Goal: Task Accomplishment & Management: Manage account settings

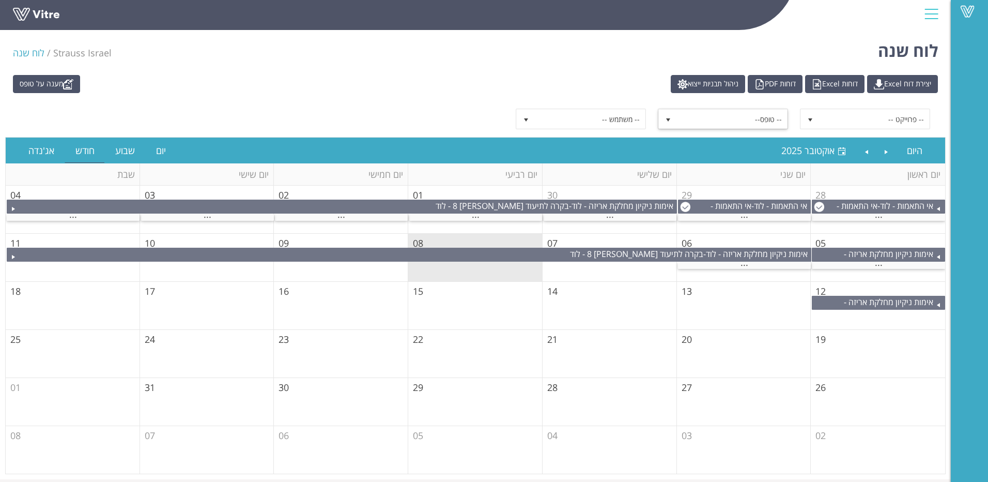
click at [649, 114] on span "-- טופס--" at bounding box center [732, 119] width 111 height 19
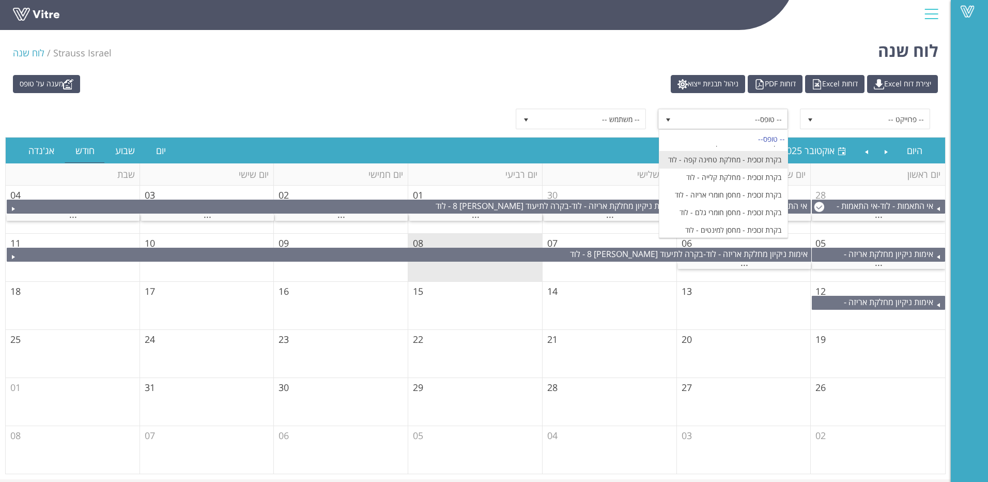
scroll to position [1343, 0]
click at [649, 122] on span "-- טופס--" at bounding box center [732, 119] width 111 height 19
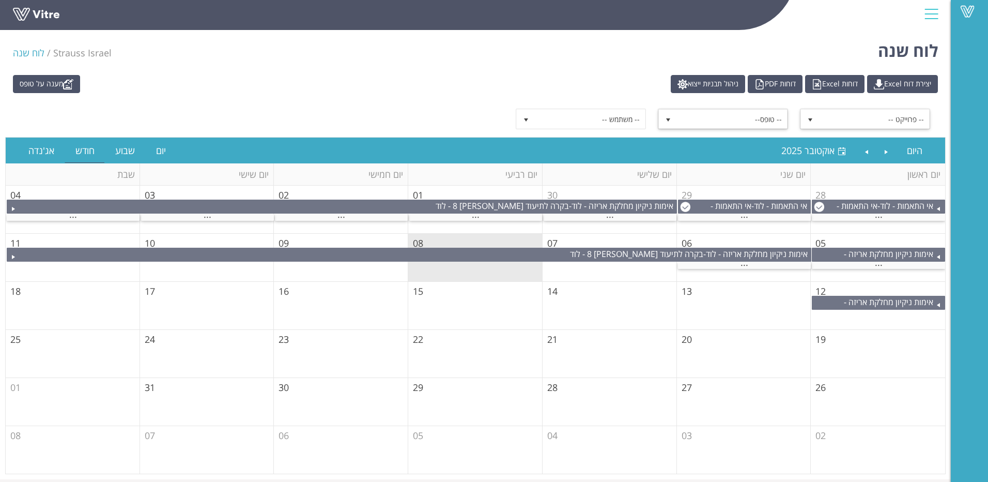
click at [649, 123] on span "-- פרוייקט --" at bounding box center [874, 119] width 111 height 19
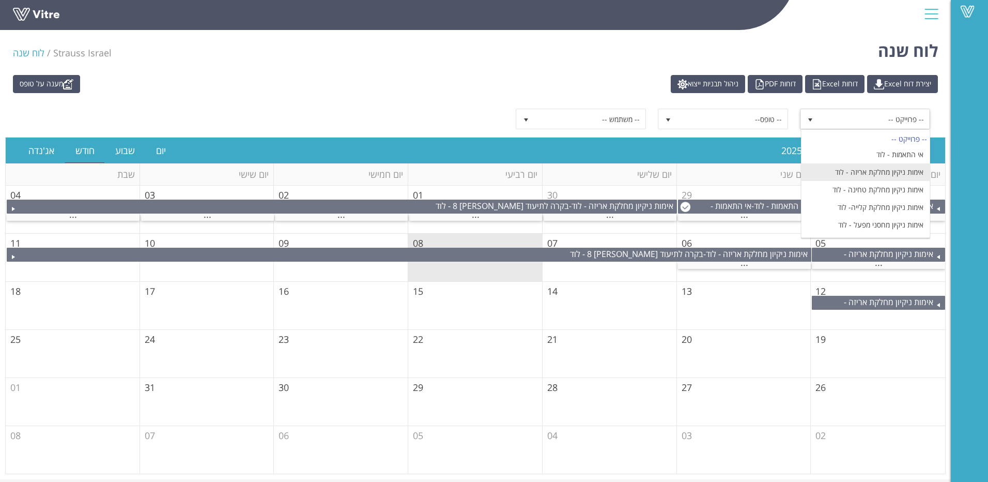
click at [649, 172] on li "אימות ניקיון מחלקת אריזה - לוד" at bounding box center [865, 172] width 128 height 18
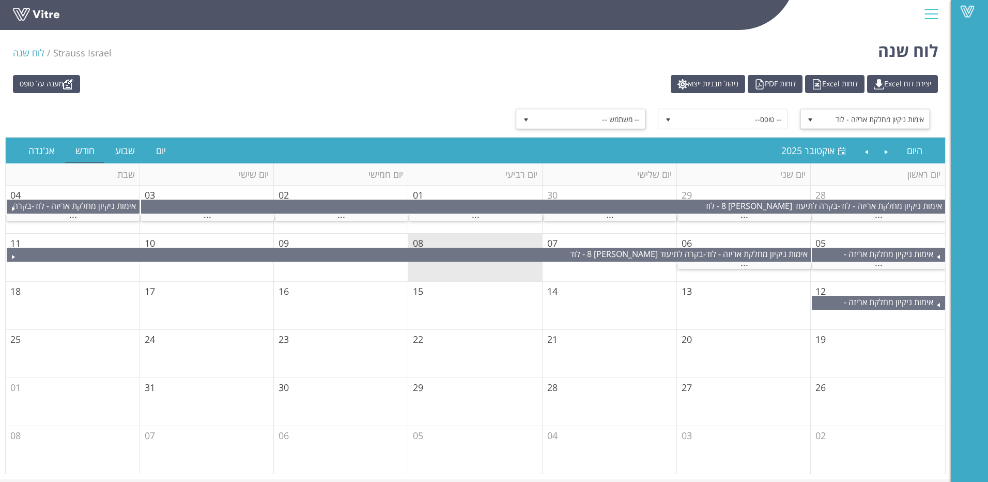
click at [604, 125] on span "-- משתמש --" at bounding box center [590, 119] width 111 height 19
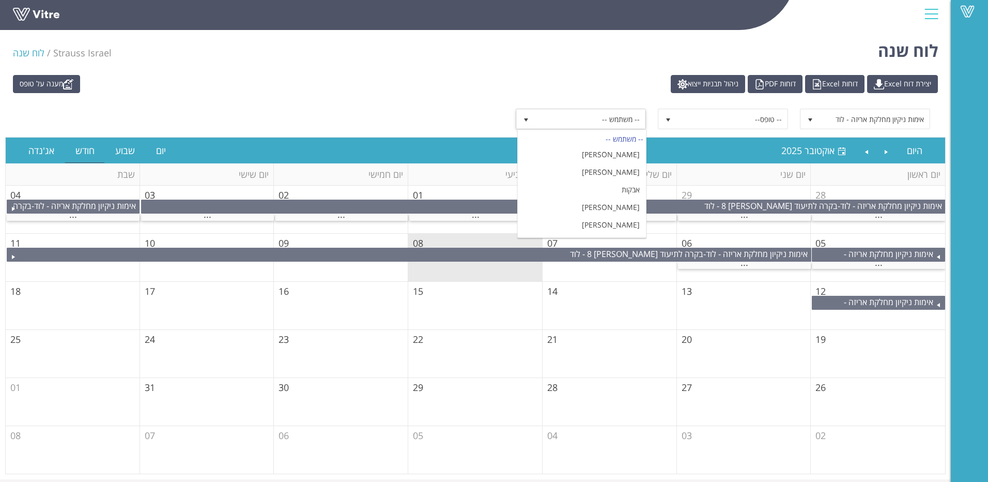
click at [604, 125] on span "-- משתמש --" at bounding box center [590, 119] width 111 height 19
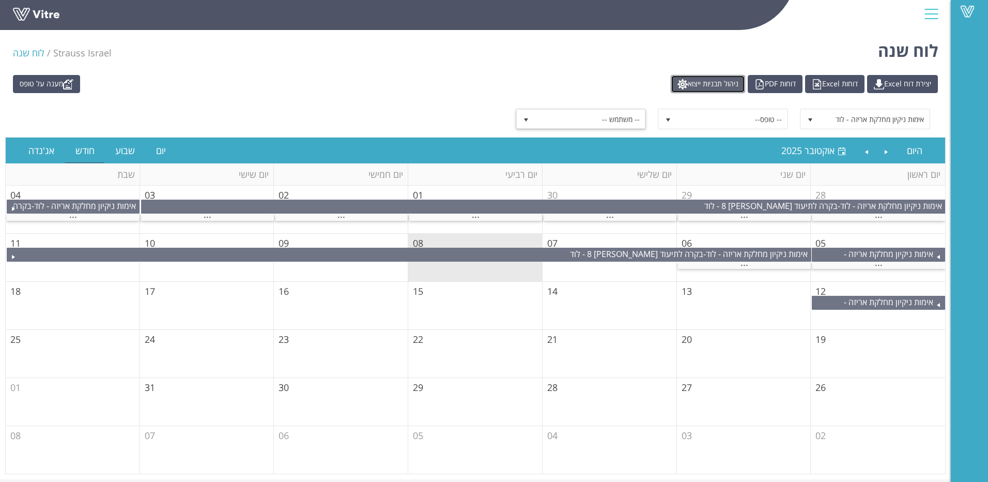
click at [649, 80] on link "ניהול תבניות ייצוא" at bounding box center [708, 84] width 74 height 18
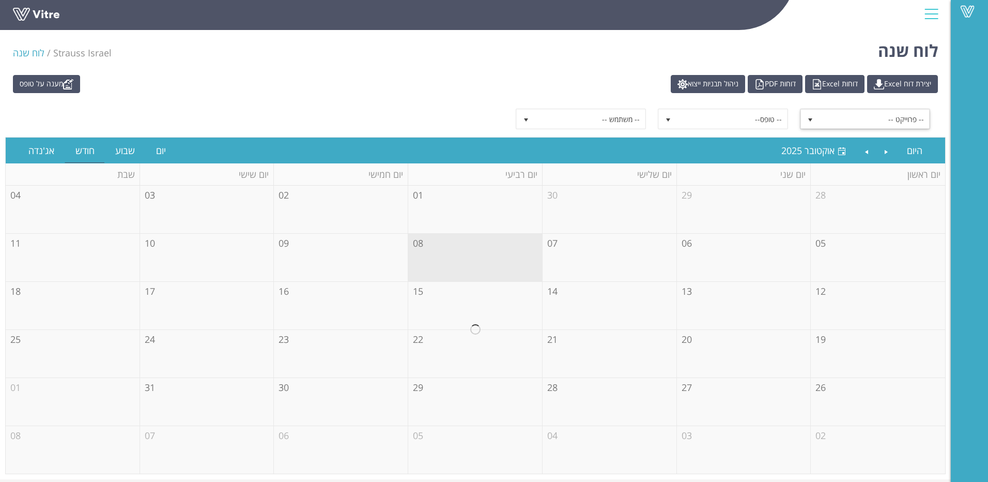
click at [870, 113] on span "-- פרוייקט --" at bounding box center [874, 119] width 111 height 19
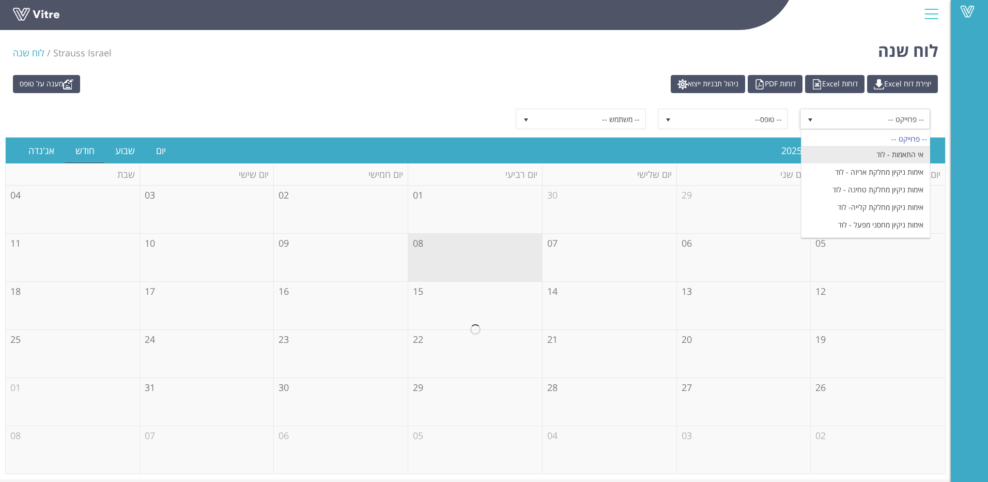
click at [868, 153] on li "אי התאמות - לוד" at bounding box center [865, 155] width 128 height 18
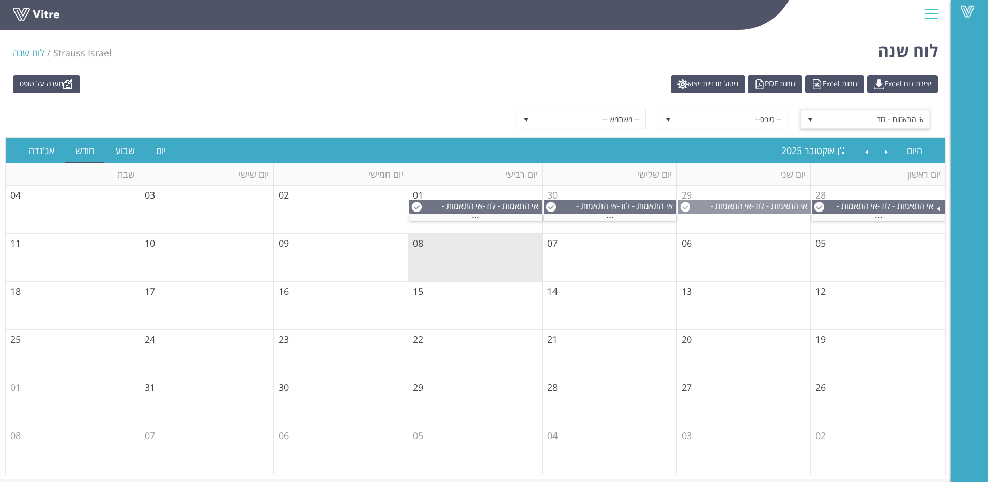
click at [794, 205] on span "אי התאמות - לוד" at bounding box center [780, 205] width 53 height 11
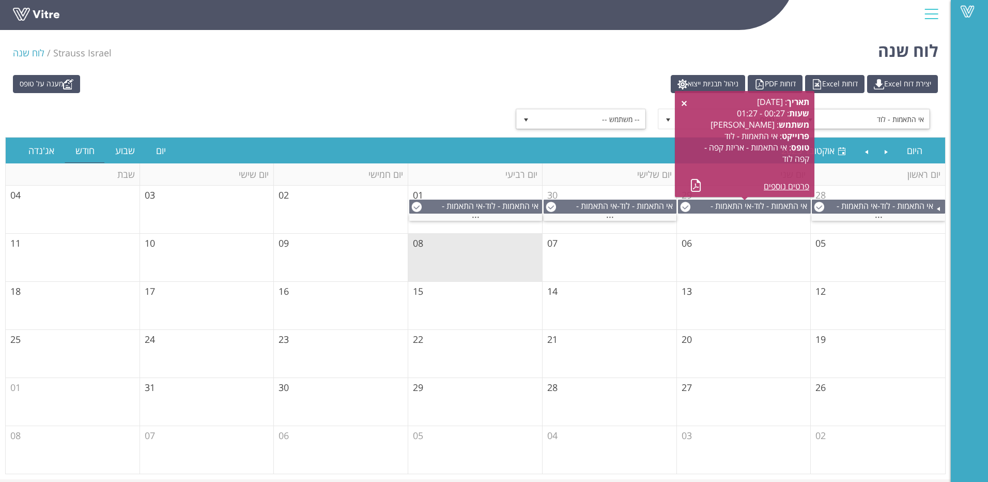
click at [583, 115] on span "-- משתמש --" at bounding box center [590, 119] width 111 height 19
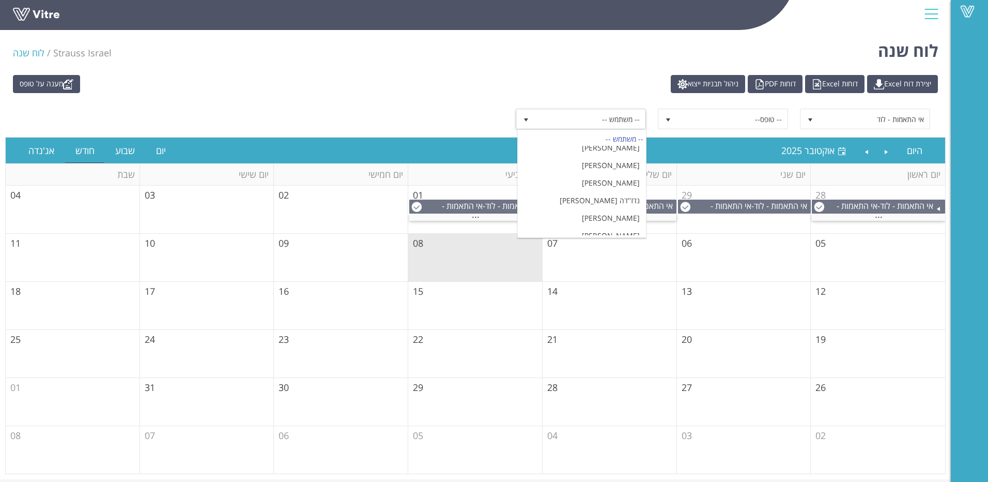
scroll to position [1981, 0]
click at [596, 353] on li "[PERSON_NAME]" at bounding box center [582, 362] width 128 height 18
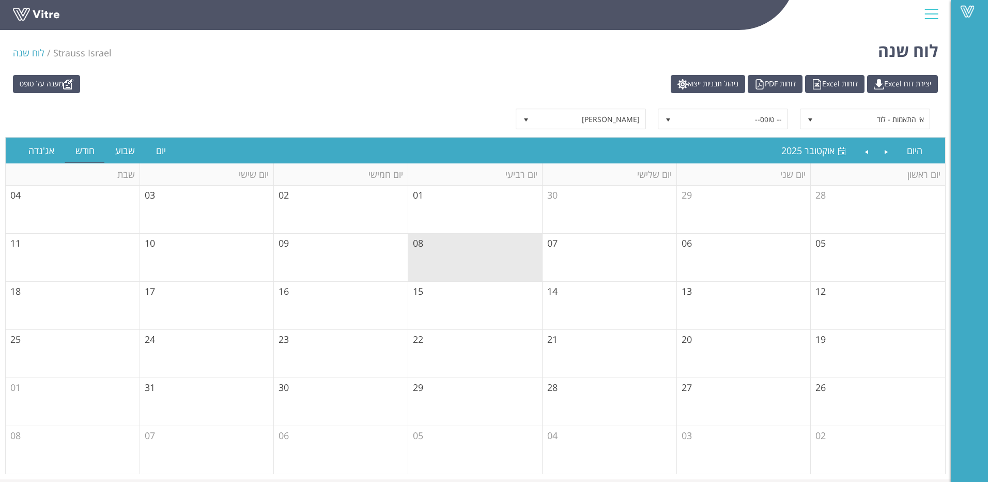
click at [931, 13] on div at bounding box center [931, 14] width 23 height 28
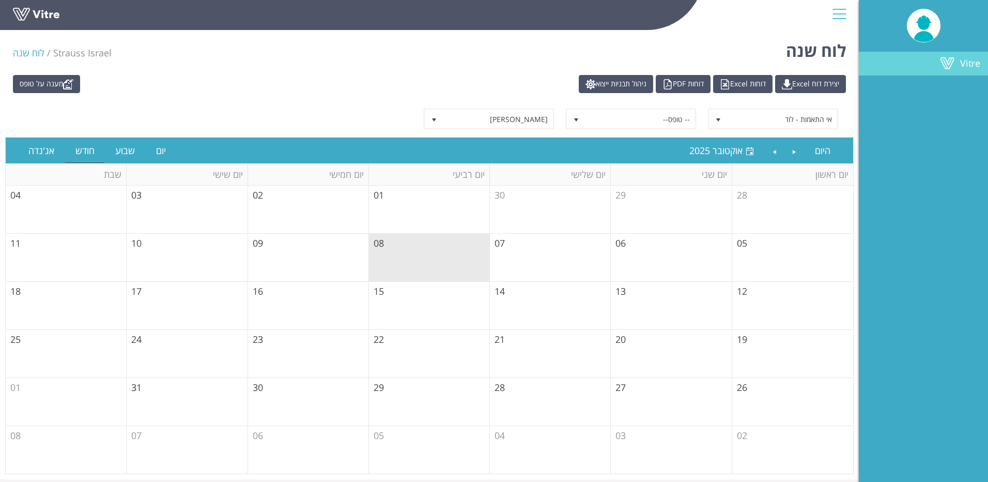
click at [944, 52] on div "Vitre" at bounding box center [923, 241] width 129 height 482
click at [896, 139] on div "Vitre" at bounding box center [923, 241] width 129 height 482
click at [919, 70] on link "Vitre" at bounding box center [923, 64] width 129 height 24
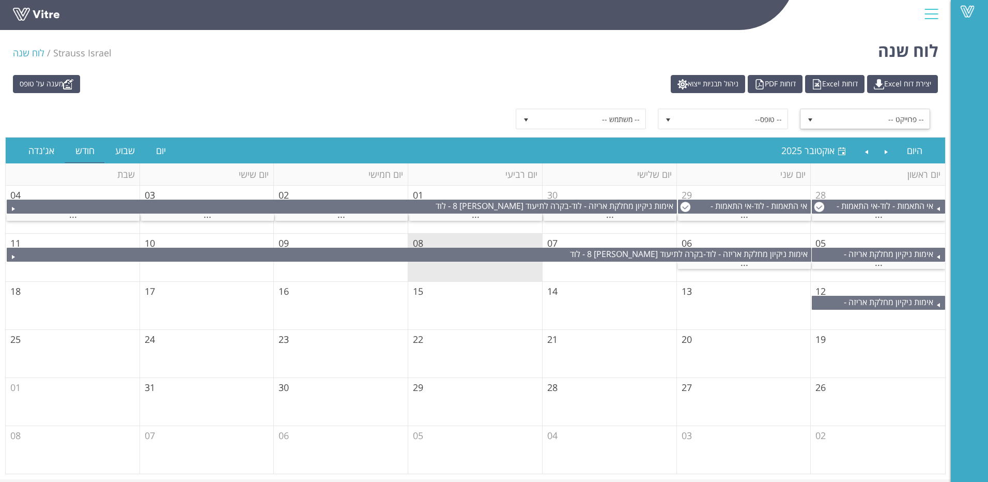
click at [845, 123] on span "-- פרוייקט --" at bounding box center [874, 119] width 111 height 19
click at [582, 112] on span "-- משתמש --" at bounding box center [590, 119] width 111 height 19
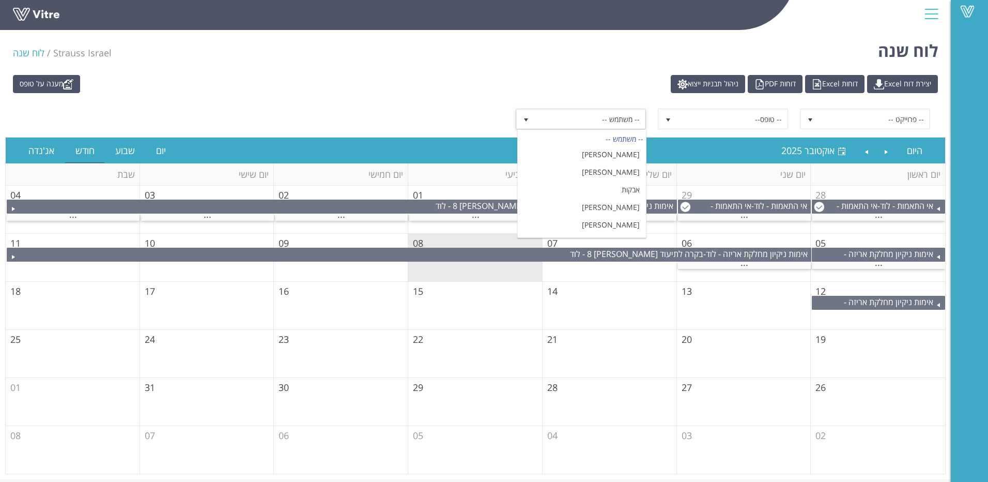
click at [582, 112] on span "-- משתמש --" at bounding box center [590, 119] width 111 height 19
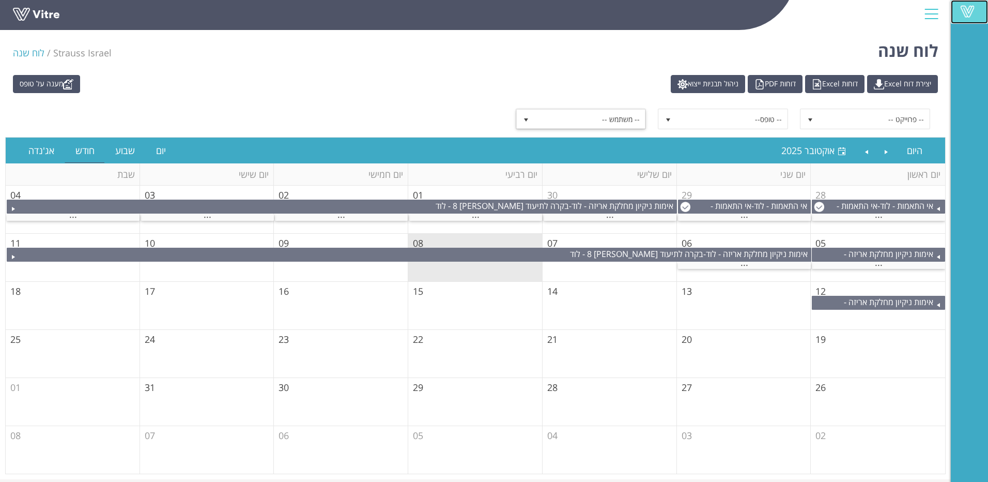
click at [971, 10] on span at bounding box center [967, 11] width 26 height 12
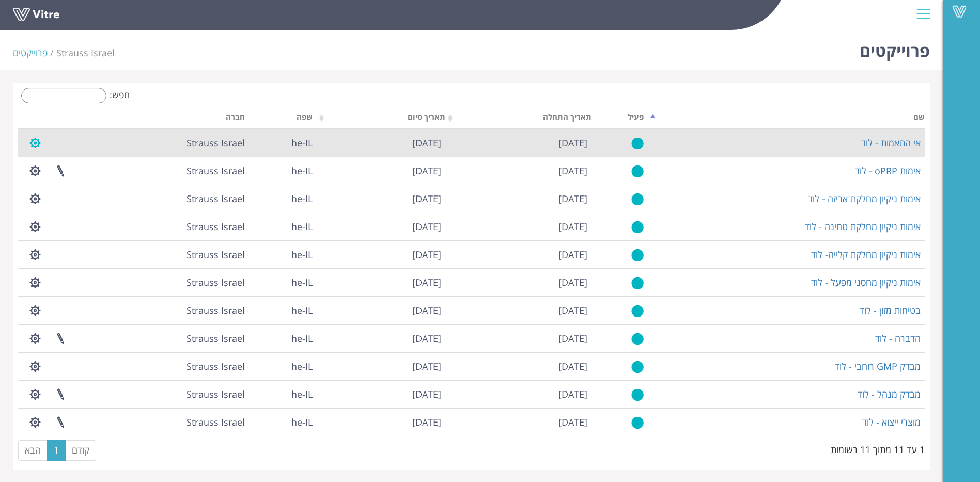
click at [38, 143] on button "button" at bounding box center [35, 142] width 26 height 27
click at [88, 178] on link "ניהול הרשאות בפרוייקט" at bounding box center [67, 180] width 88 height 13
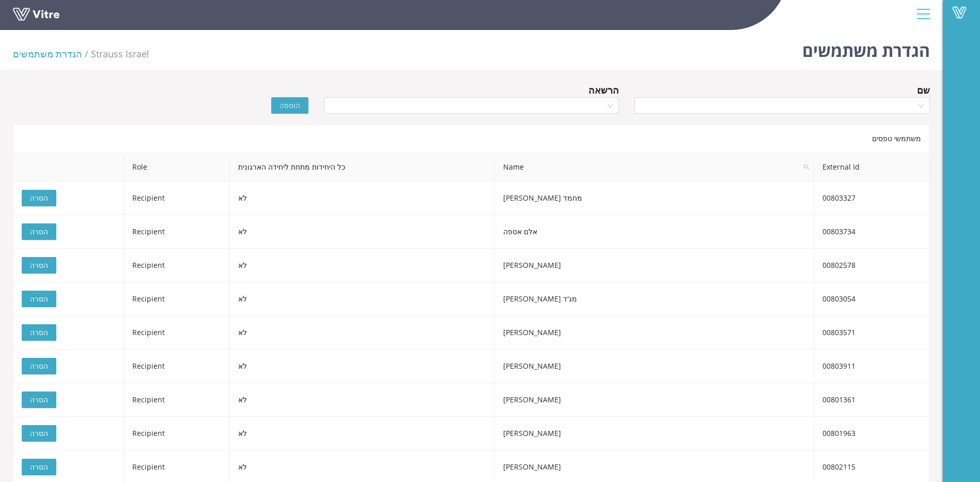
click at [715, 118] on div "שם" at bounding box center [782, 101] width 311 height 36
click at [719, 107] on input "search" at bounding box center [779, 105] width 276 height 15
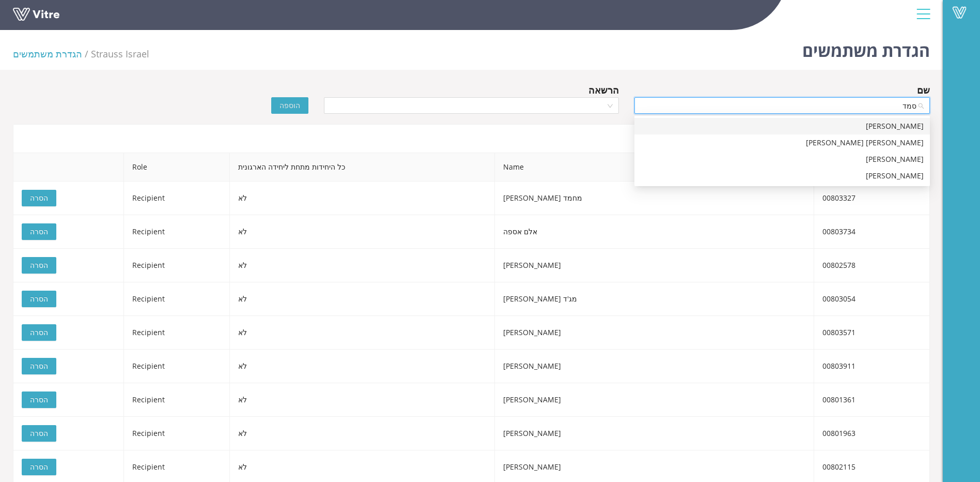
type input "[PERSON_NAME]"
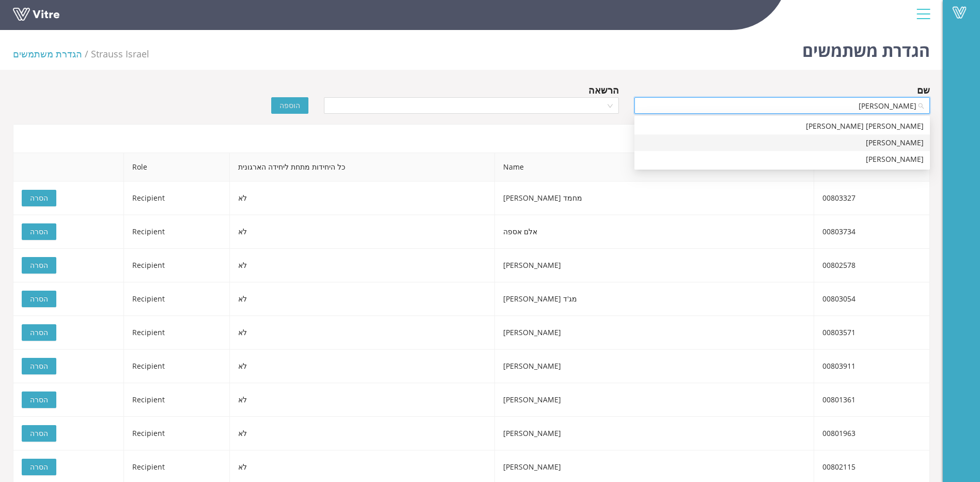
click at [816, 137] on div "[PERSON_NAME]" at bounding box center [782, 142] width 283 height 11
click at [298, 110] on span "הוספה" at bounding box center [290, 105] width 21 height 11
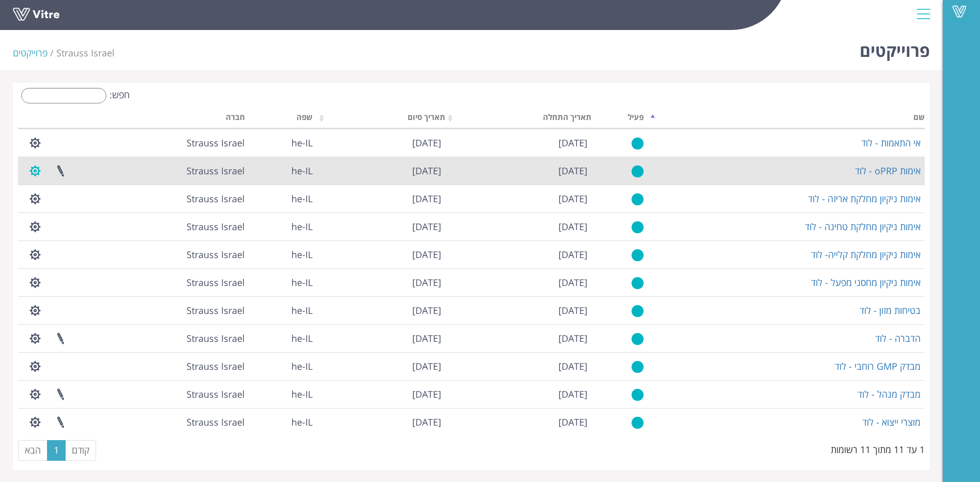
click at [38, 174] on button "button" at bounding box center [35, 170] width 26 height 27
click at [69, 206] on link "ניהול הרשאות בפרוייקט" at bounding box center [67, 208] width 88 height 13
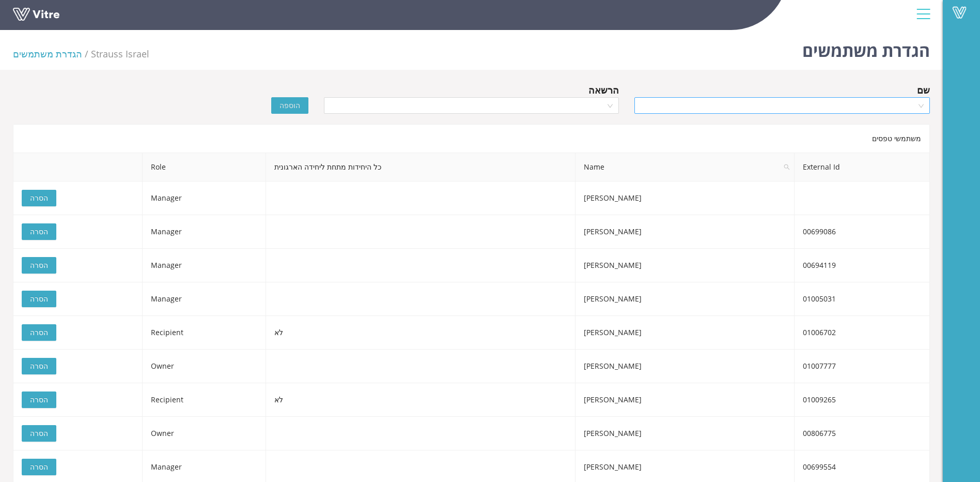
click at [871, 103] on input "search" at bounding box center [779, 105] width 276 height 15
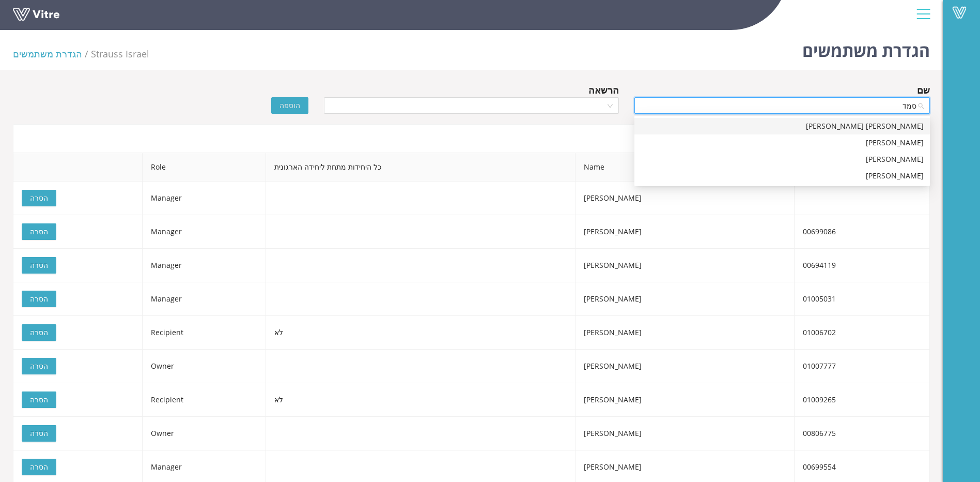
type input "[PERSON_NAME]"
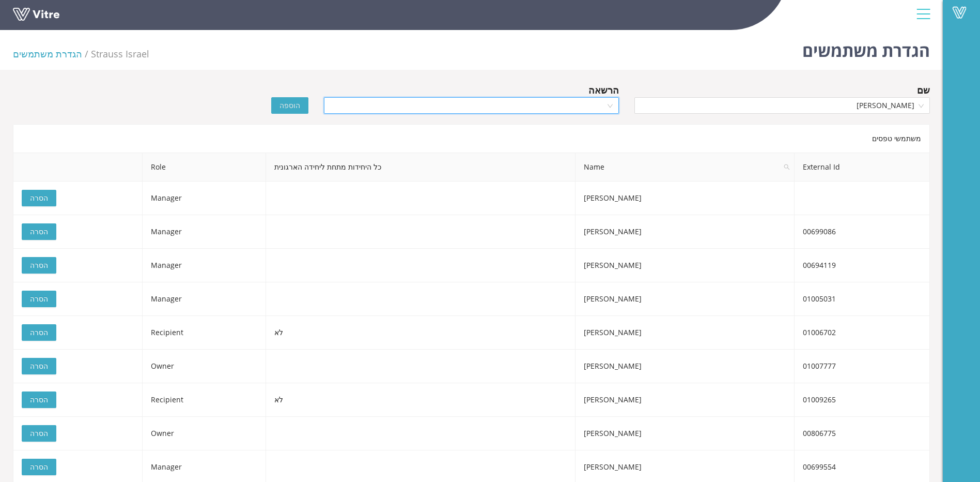
click at [591, 98] on input "search" at bounding box center [468, 105] width 276 height 15
click at [469, 161] on div "Recipient" at bounding box center [471, 158] width 283 height 11
click at [287, 113] on button "הוספה" at bounding box center [289, 105] width 37 height 17
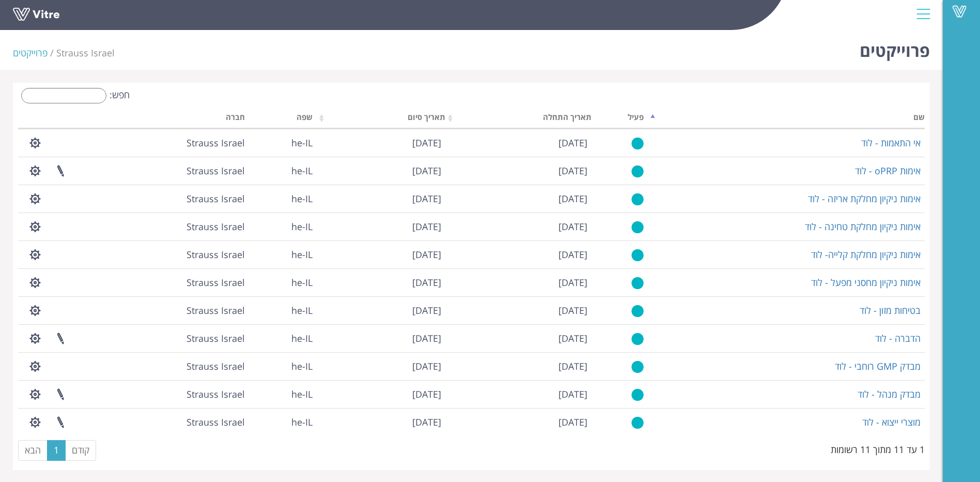
scroll to position [1, 0]
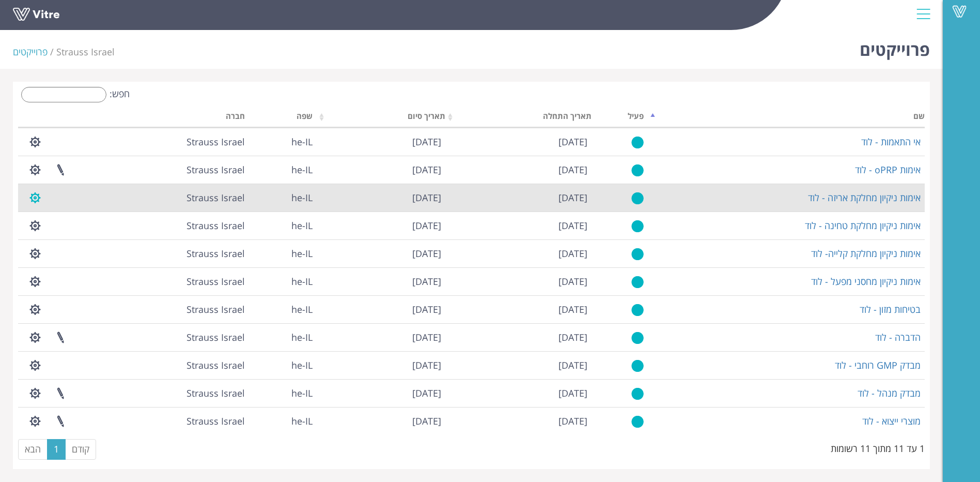
click at [39, 198] on button "button" at bounding box center [35, 197] width 26 height 27
click at [65, 240] on link "ניהול הרשאות בפרוייקט" at bounding box center [67, 235] width 88 height 13
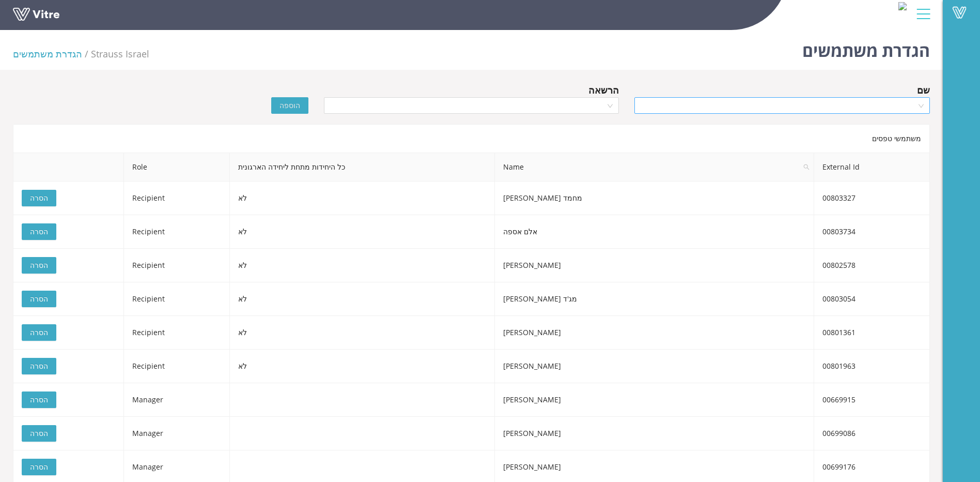
click at [788, 108] on input "search" at bounding box center [779, 105] width 276 height 15
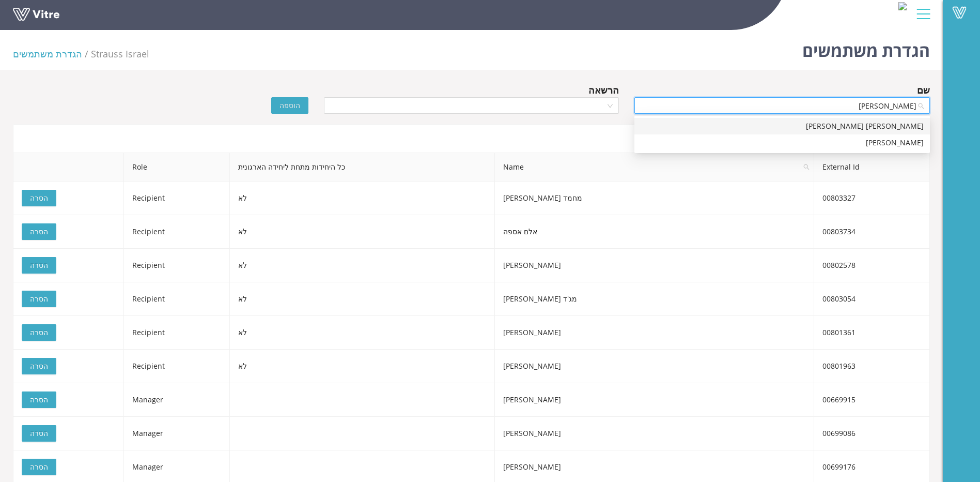
type input "[PERSON_NAME]"
click at [615, 106] on div at bounding box center [472, 105] width 296 height 17
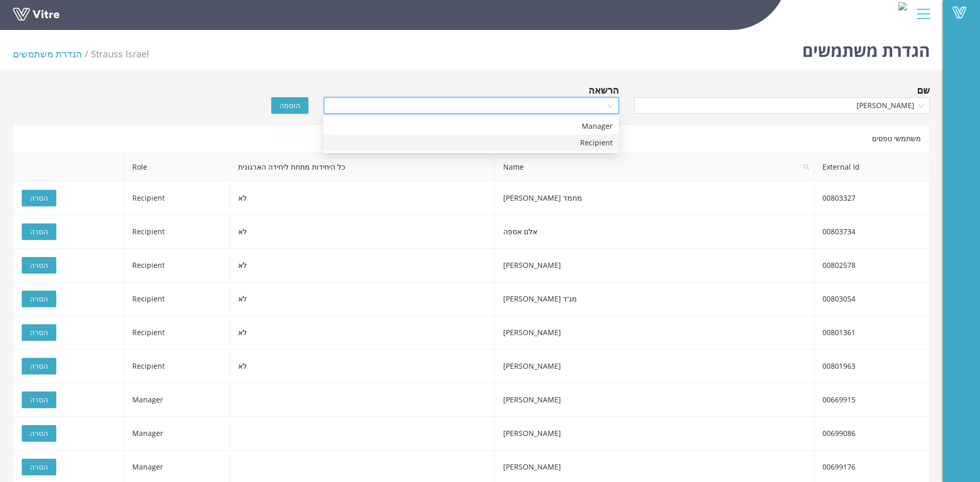
click at [596, 144] on div "Recipient" at bounding box center [471, 142] width 283 height 11
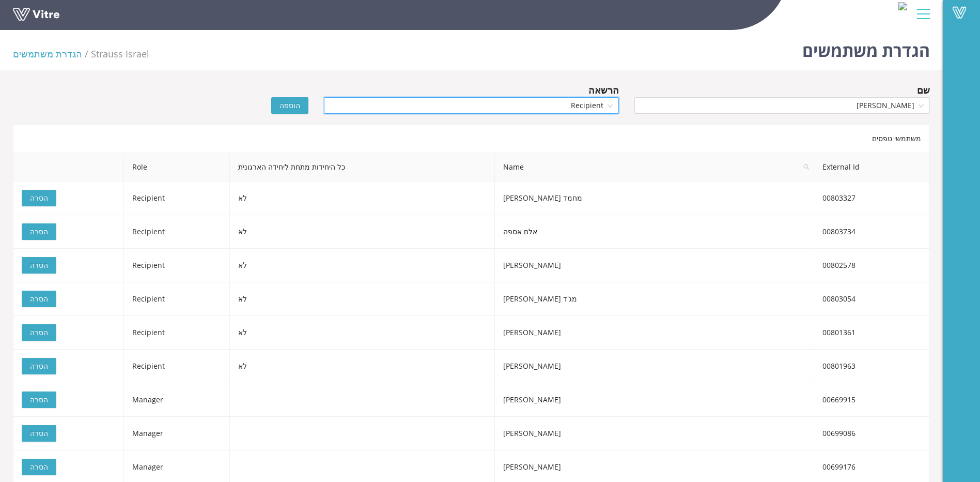
click at [289, 100] on span "הוספה" at bounding box center [290, 105] width 21 height 11
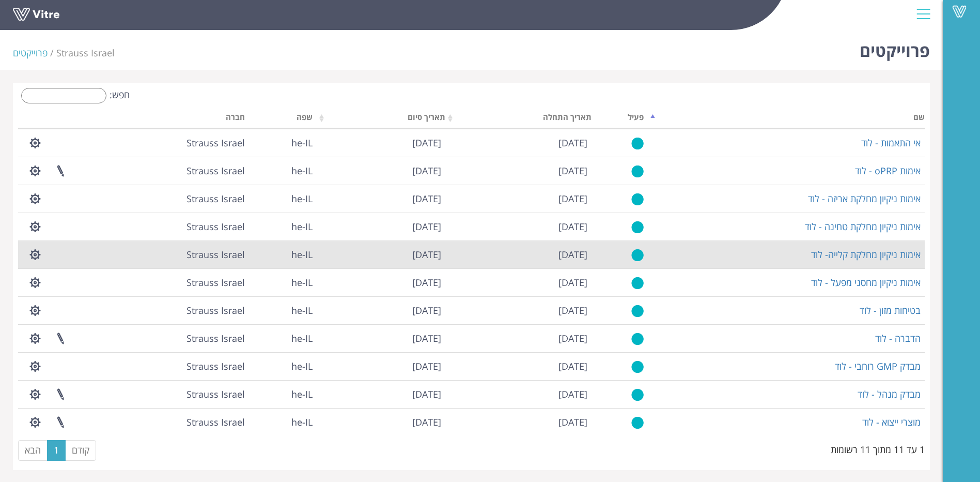
scroll to position [1, 0]
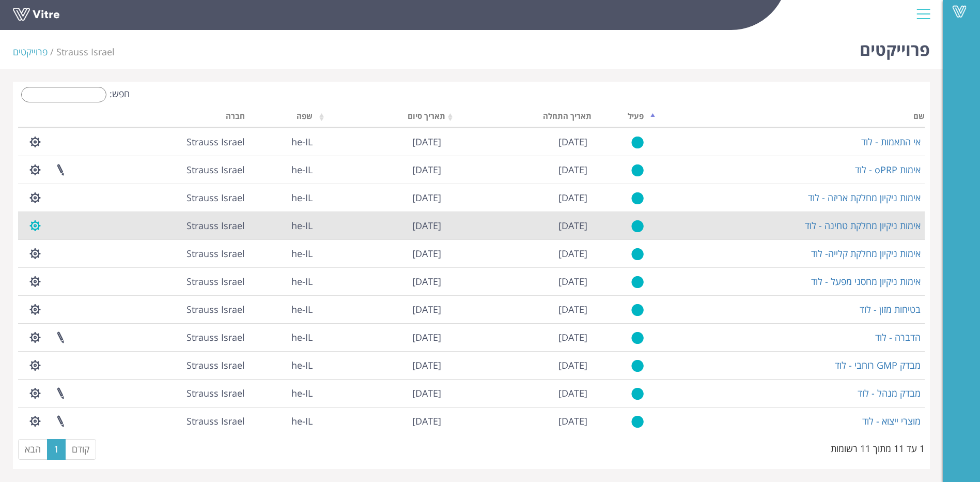
click at [33, 224] on button "button" at bounding box center [35, 225] width 26 height 27
click at [42, 257] on link "ניהול הרשאות בפרוייקט" at bounding box center [67, 263] width 88 height 13
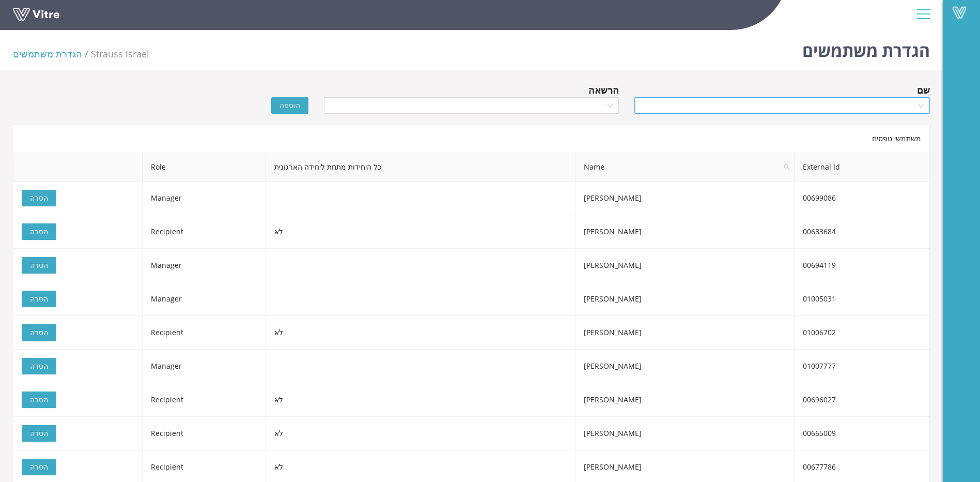
click at [898, 104] on input "search" at bounding box center [779, 105] width 276 height 15
type input "סמדר"
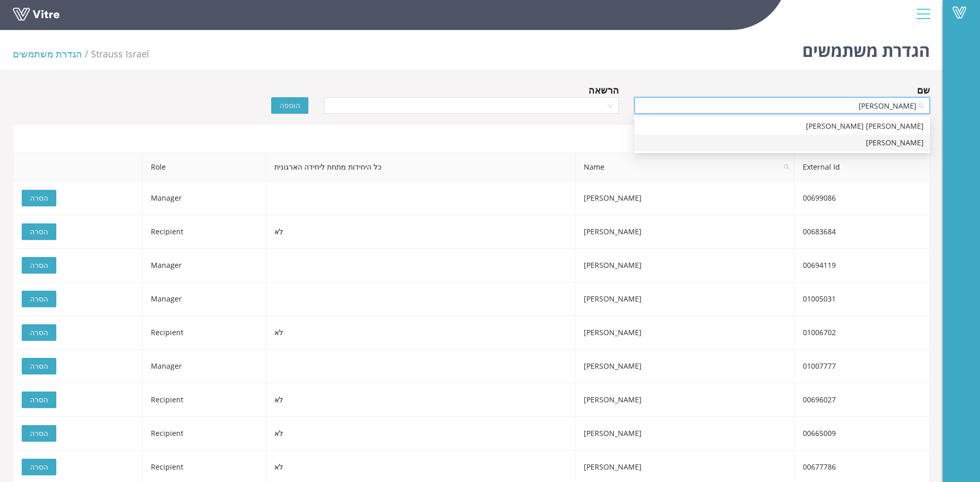
click at [891, 145] on div "[PERSON_NAME]" at bounding box center [782, 142] width 283 height 11
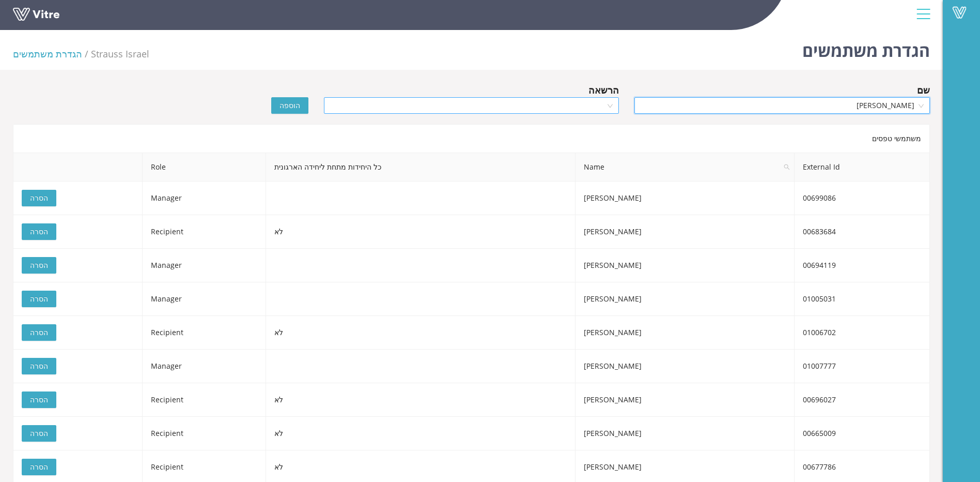
click at [399, 106] on input "search" at bounding box center [468, 105] width 276 height 15
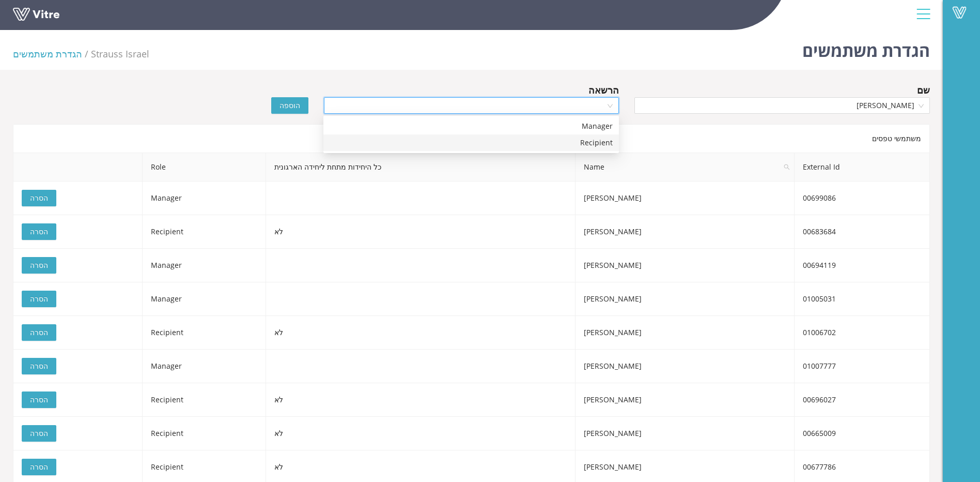
click at [403, 134] on div "Recipient" at bounding box center [471, 142] width 296 height 17
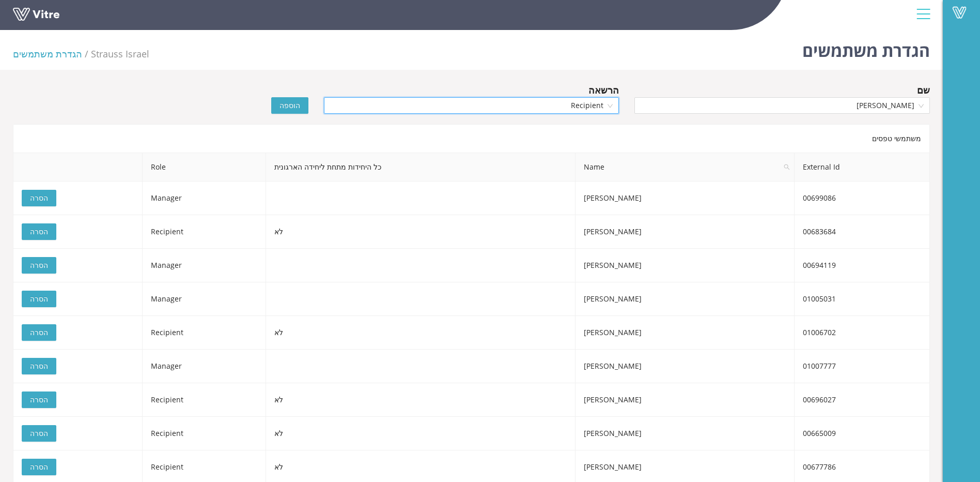
click at [299, 100] on span "הוספה" at bounding box center [290, 105] width 21 height 11
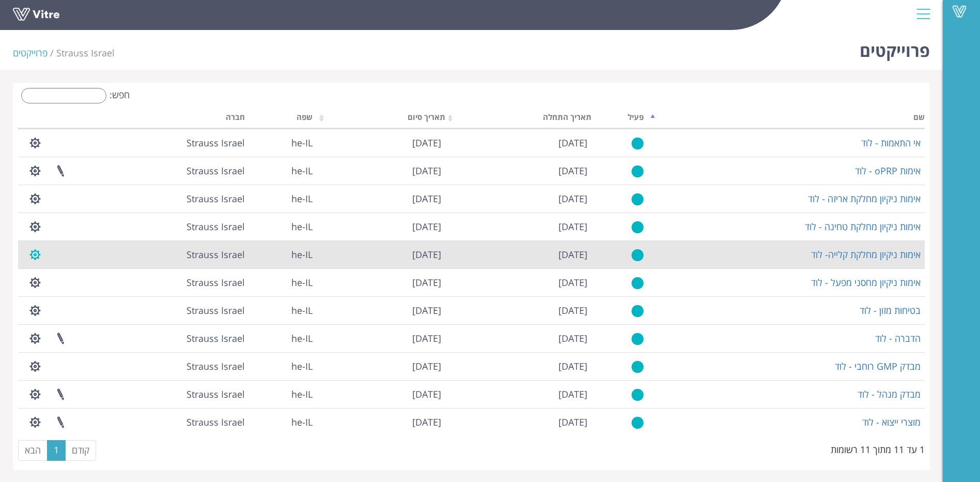
click at [40, 258] on button "button" at bounding box center [35, 254] width 26 height 27
click at [79, 296] on link "ניהול הרשאות בפרוייקט" at bounding box center [67, 292] width 88 height 13
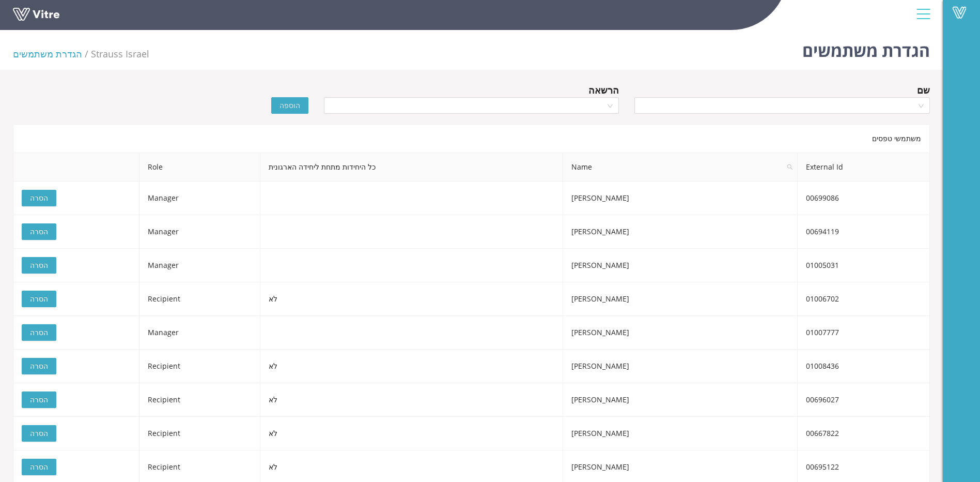
click at [819, 116] on div "שם" at bounding box center [782, 101] width 311 height 36
click at [823, 103] on input "search" at bounding box center [779, 105] width 276 height 15
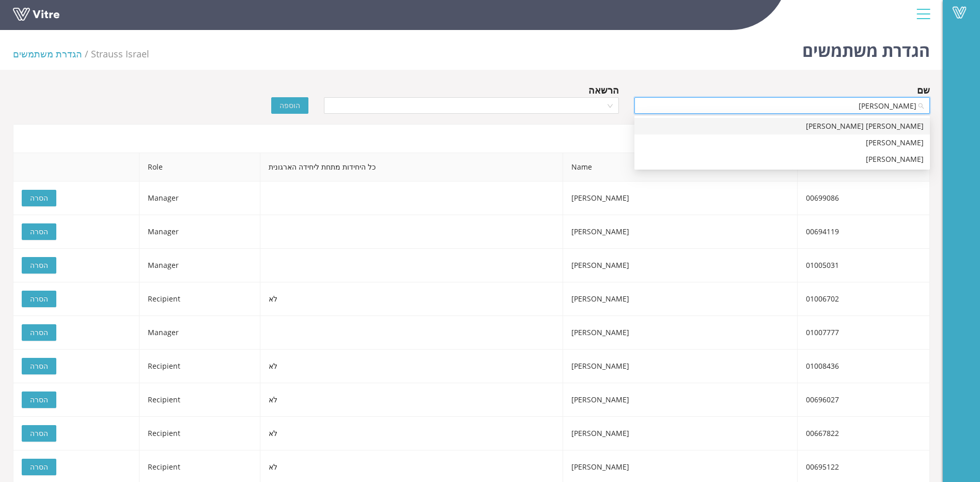
type input "[PERSON_NAME]"
drag, startPoint x: 346, startPoint y: 90, endPoint x: 346, endPoint y: 97, distance: 6.7
click at [347, 90] on div "הרשאה" at bounding box center [472, 90] width 296 height 14
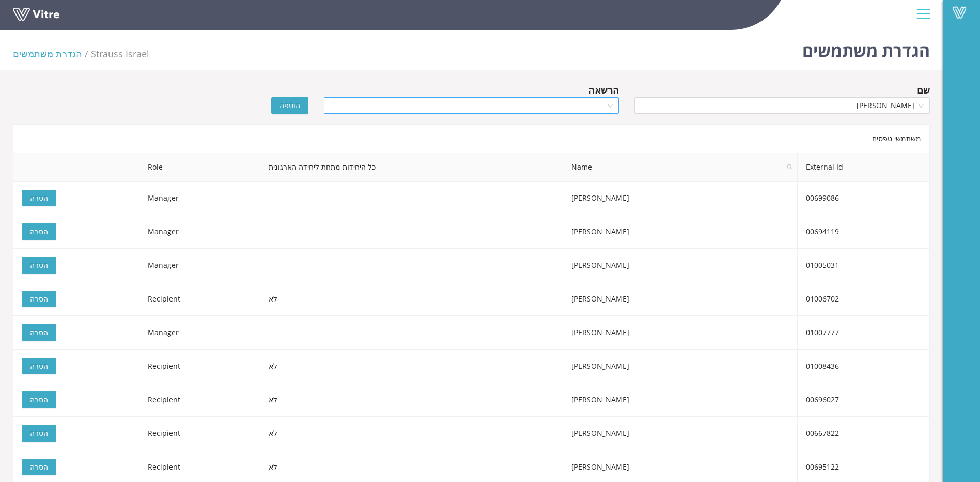
click at [346, 99] on input "search" at bounding box center [468, 105] width 276 height 15
click at [339, 136] on div "Recipient" at bounding box center [471, 142] width 296 height 17
click at [282, 107] on span "הוספה" at bounding box center [290, 105] width 21 height 11
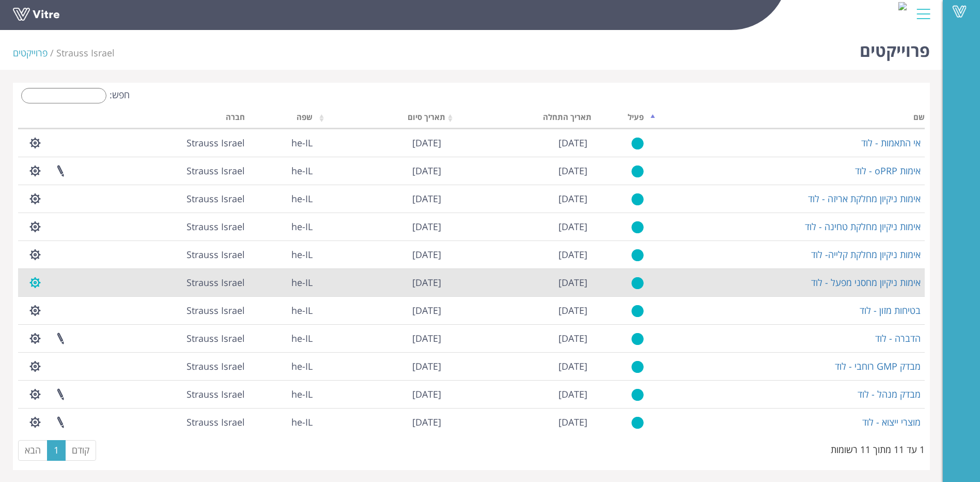
click at [41, 282] on button "button" at bounding box center [35, 282] width 26 height 27
click at [52, 319] on link "ניהול הרשאות בפרוייקט" at bounding box center [67, 320] width 88 height 13
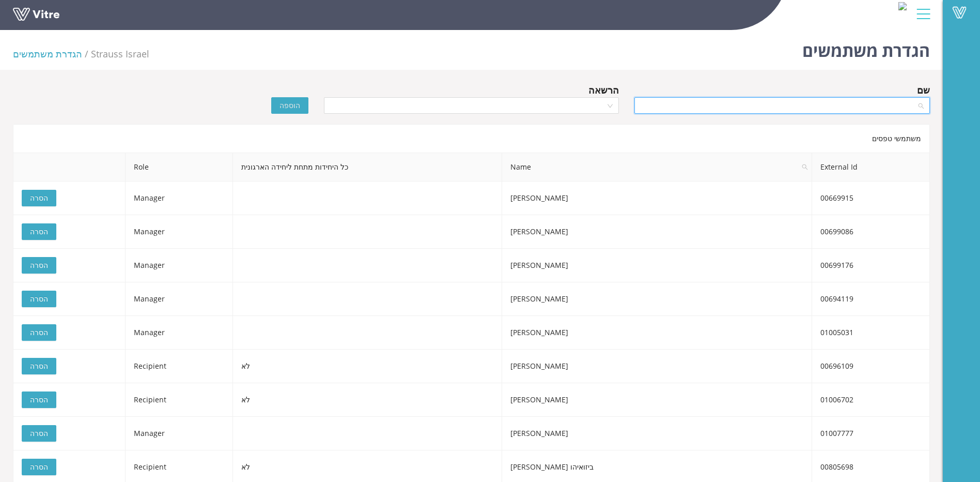
click at [832, 103] on input "search" at bounding box center [779, 105] width 276 height 15
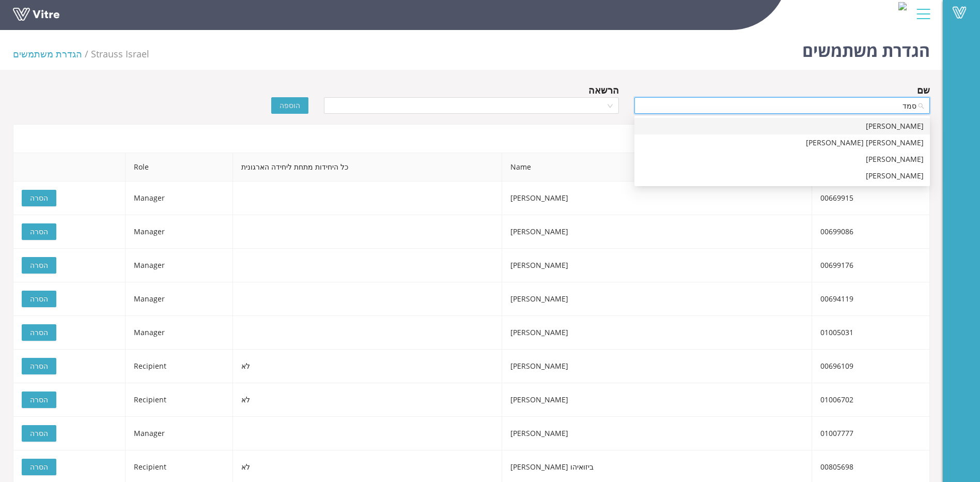
type input "[PERSON_NAME]"
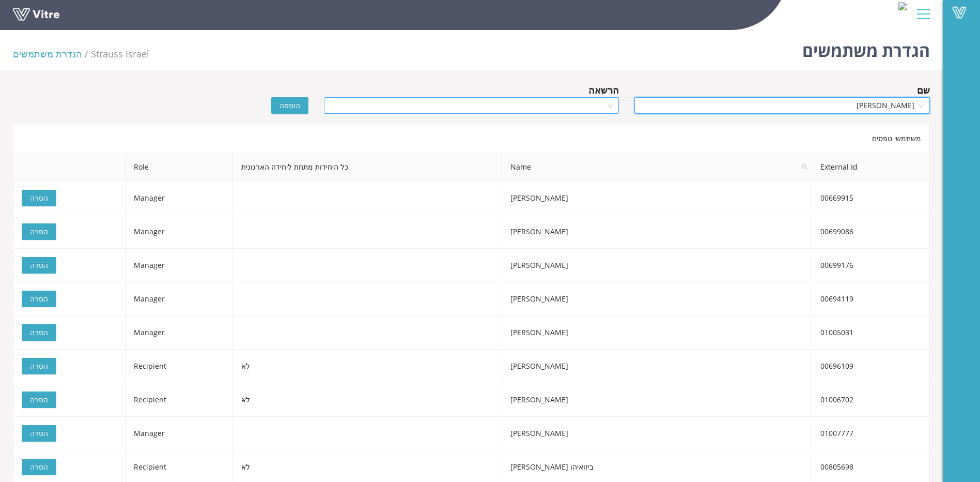
click at [490, 107] on input "search" at bounding box center [468, 105] width 276 height 15
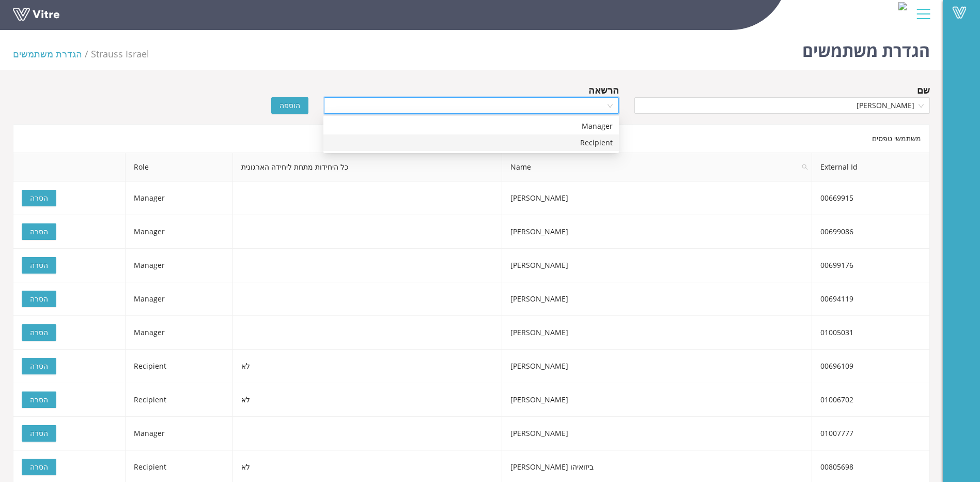
click at [493, 142] on div "Recipient" at bounding box center [471, 142] width 283 height 11
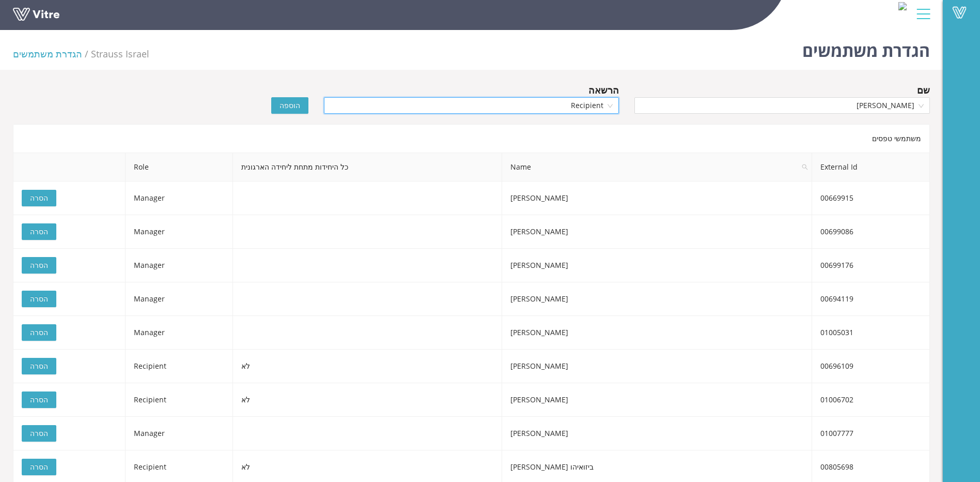
click at [292, 106] on span "הוספה" at bounding box center [290, 105] width 21 height 11
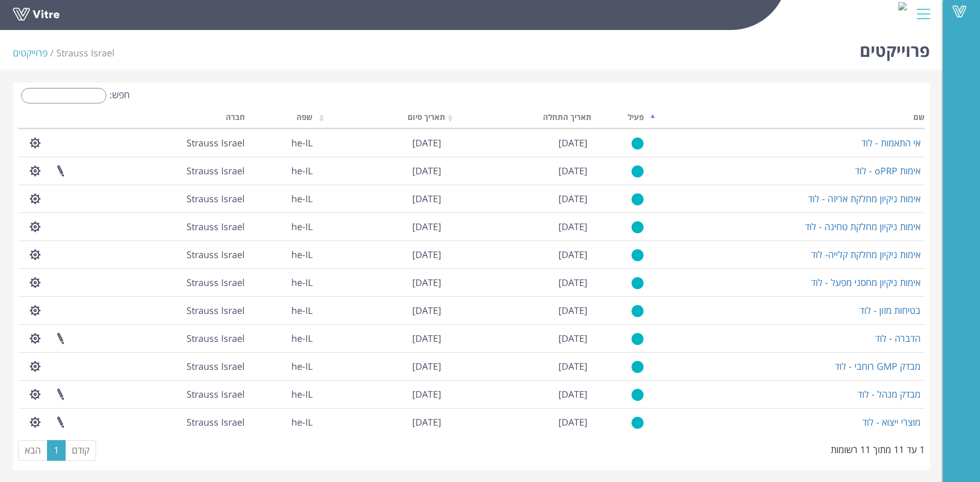
scroll to position [1, 0]
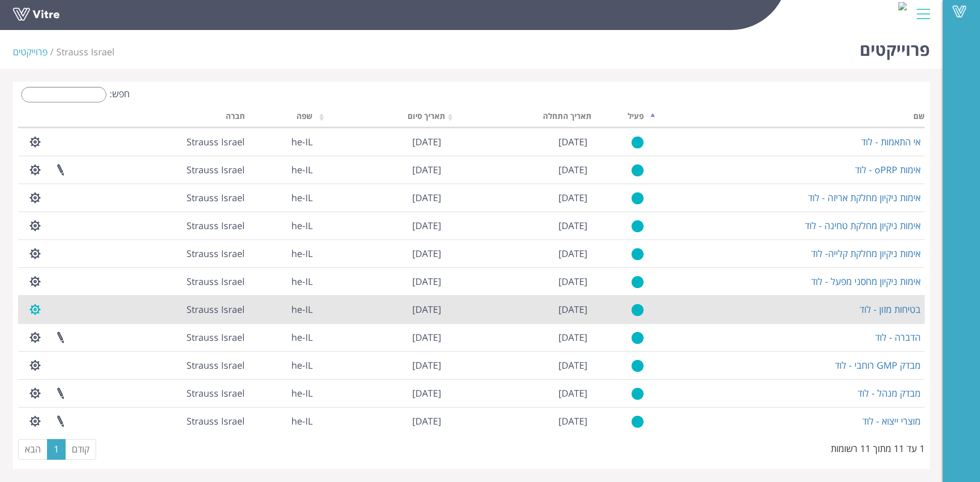
click at [28, 312] on button "button" at bounding box center [35, 309] width 26 height 27
click at [58, 343] on link "ניהול הרשאות בפרוייקט" at bounding box center [67, 346] width 88 height 13
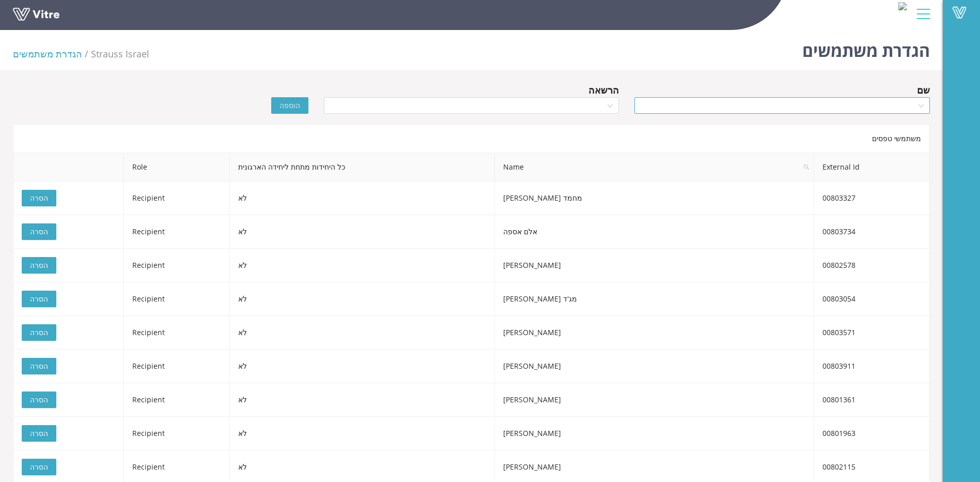
click at [840, 110] on input "search" at bounding box center [779, 105] width 276 height 15
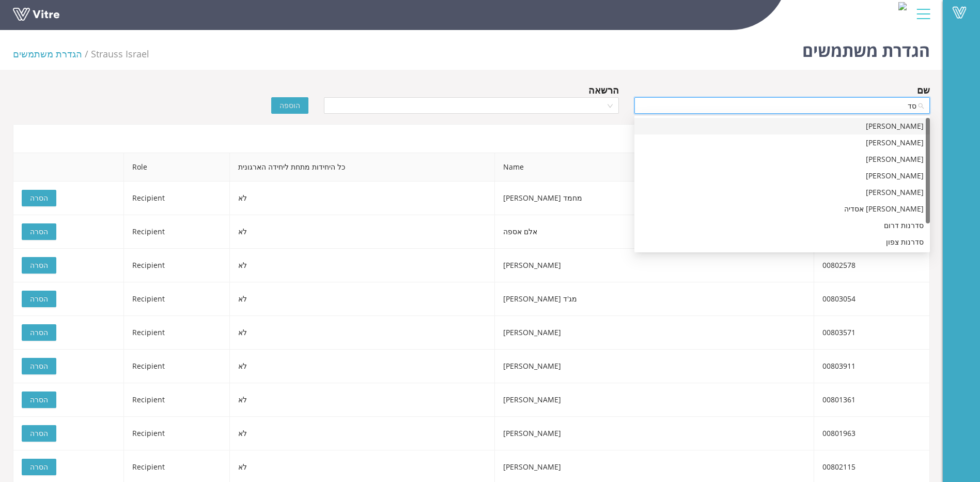
type input "ס"
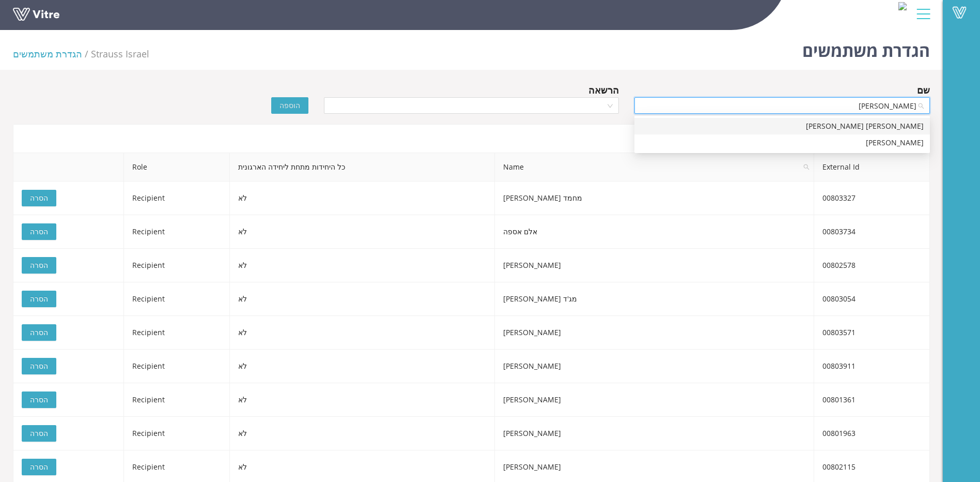
type input "סמדר ג"
click at [371, 110] on input "search" at bounding box center [468, 105] width 276 height 15
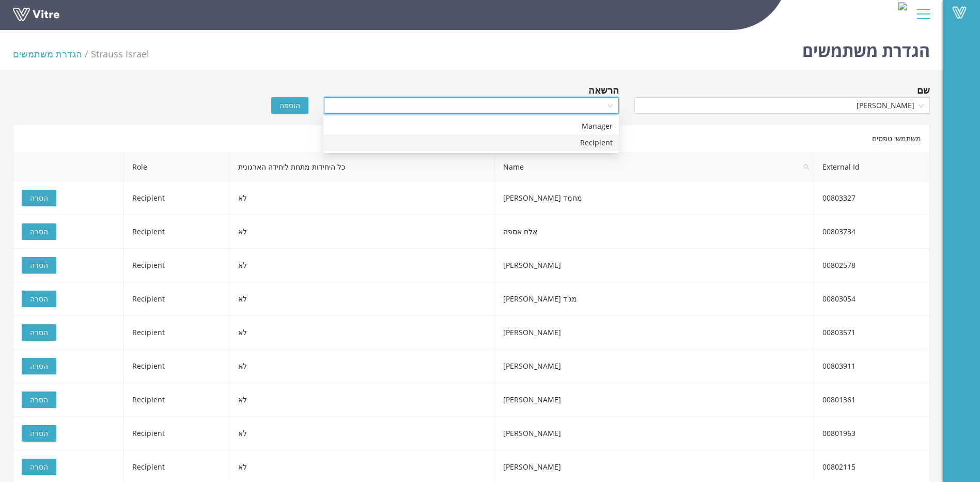
click at [348, 137] on div "Recipient" at bounding box center [471, 142] width 283 height 11
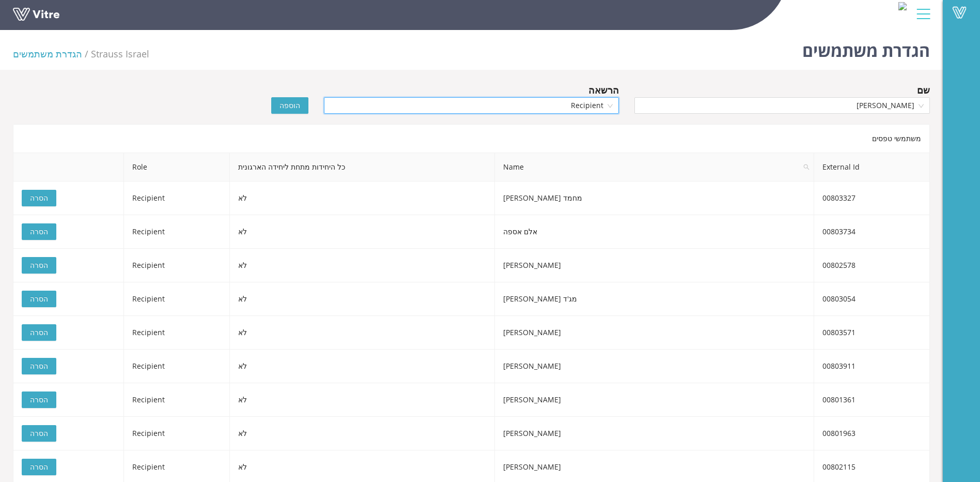
click at [291, 100] on span "הוספה" at bounding box center [290, 105] width 21 height 11
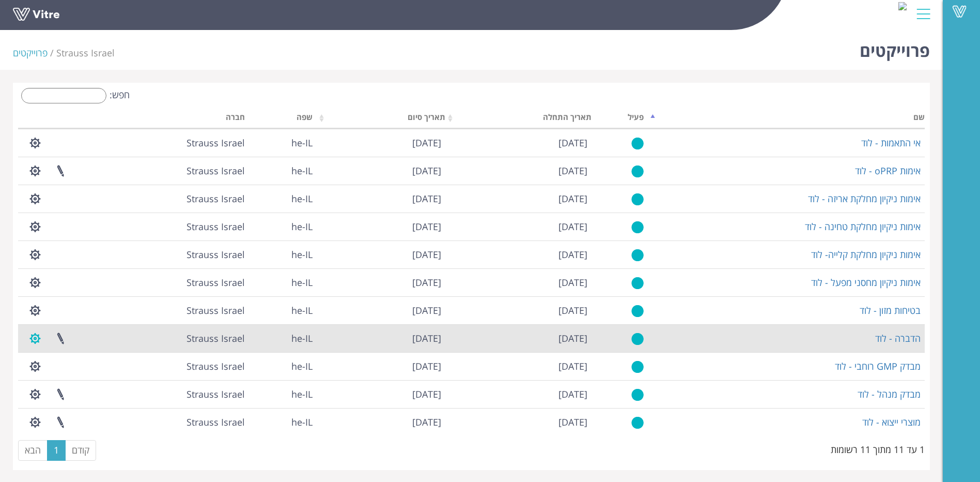
click at [34, 339] on button "button" at bounding box center [35, 337] width 26 height 27
click at [97, 377] on link "ניהול הרשאות בפרוייקט" at bounding box center [67, 375] width 88 height 13
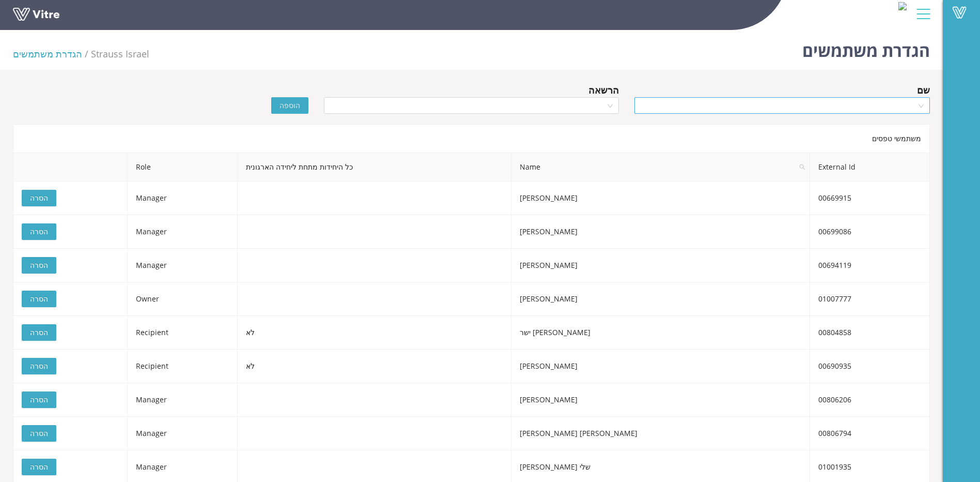
click at [804, 103] on input "search" at bounding box center [779, 105] width 276 height 15
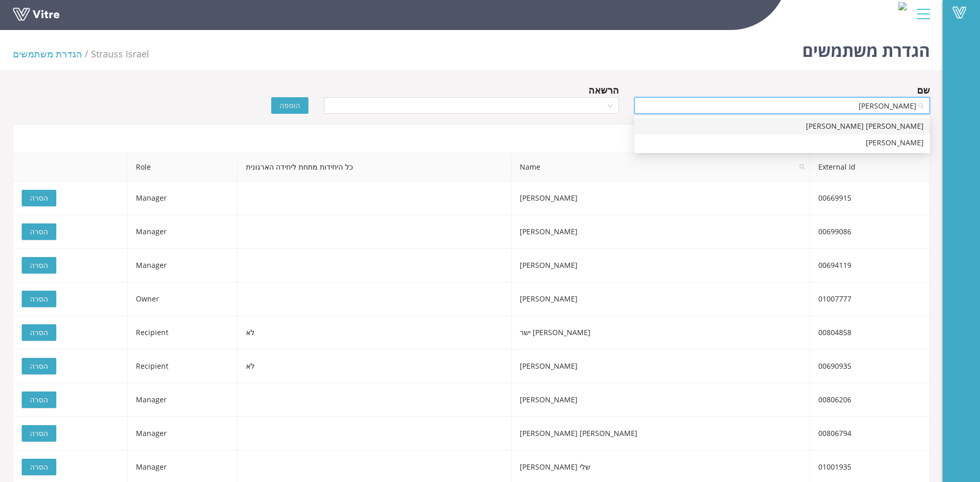
type input "סמדר ג"
click at [373, 100] on input "search" at bounding box center [468, 105] width 276 height 15
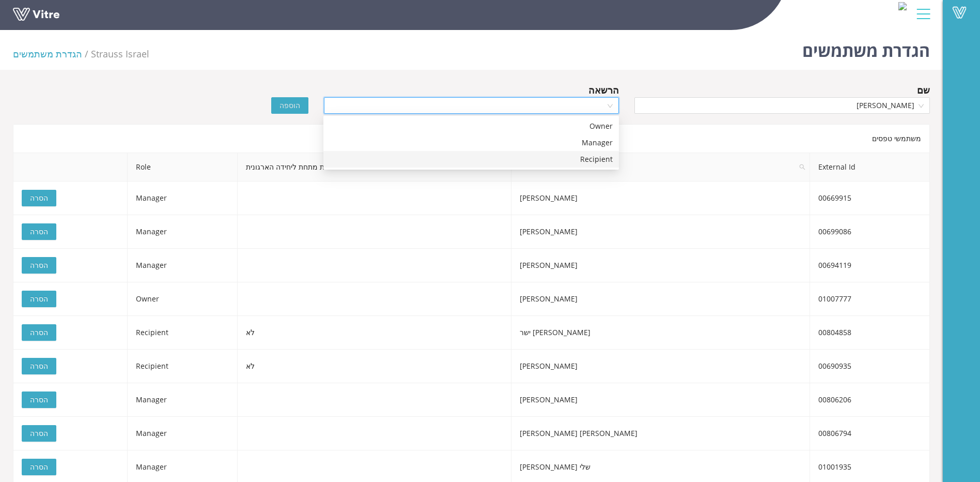
click at [364, 159] on div "Recipient" at bounding box center [471, 158] width 283 height 11
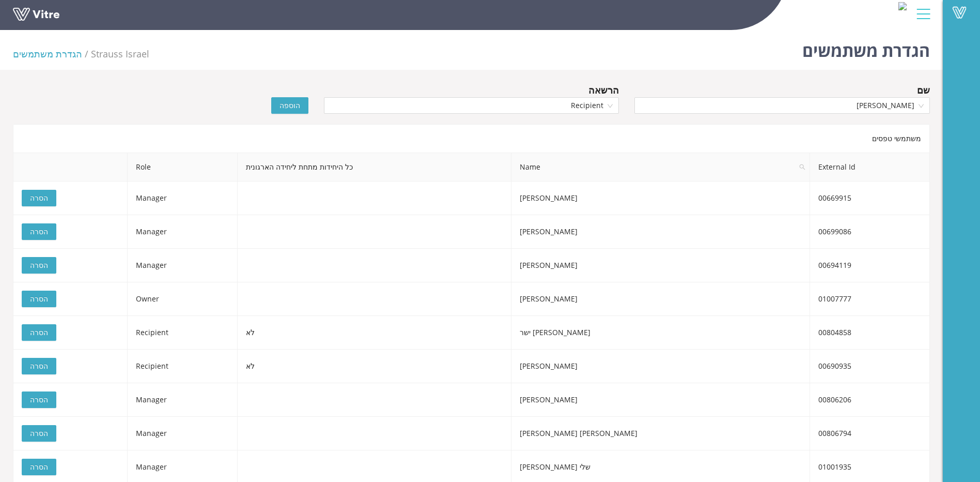
click at [298, 106] on span "הוספה" at bounding box center [290, 105] width 21 height 11
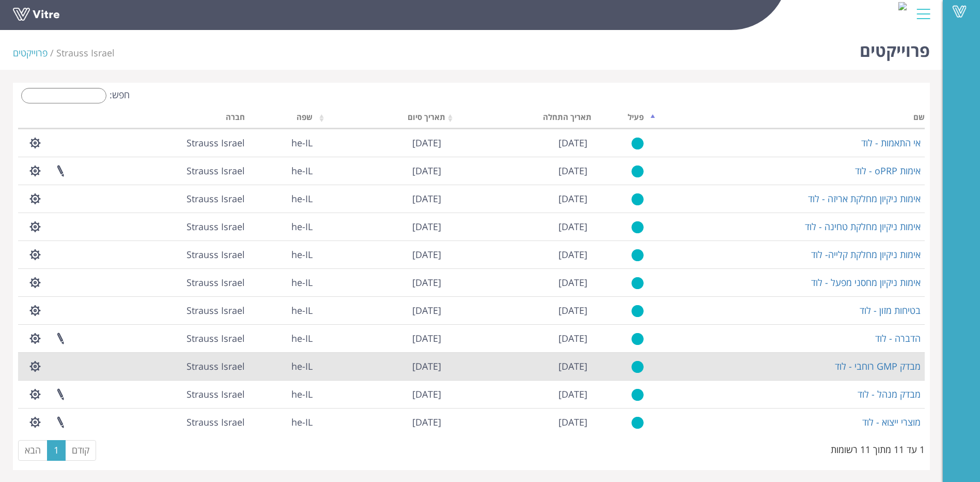
scroll to position [1, 0]
click at [29, 363] on button "button" at bounding box center [35, 364] width 26 height 27
click at [85, 406] on link "ניהול הרשאות בפרוייקט" at bounding box center [67, 402] width 88 height 13
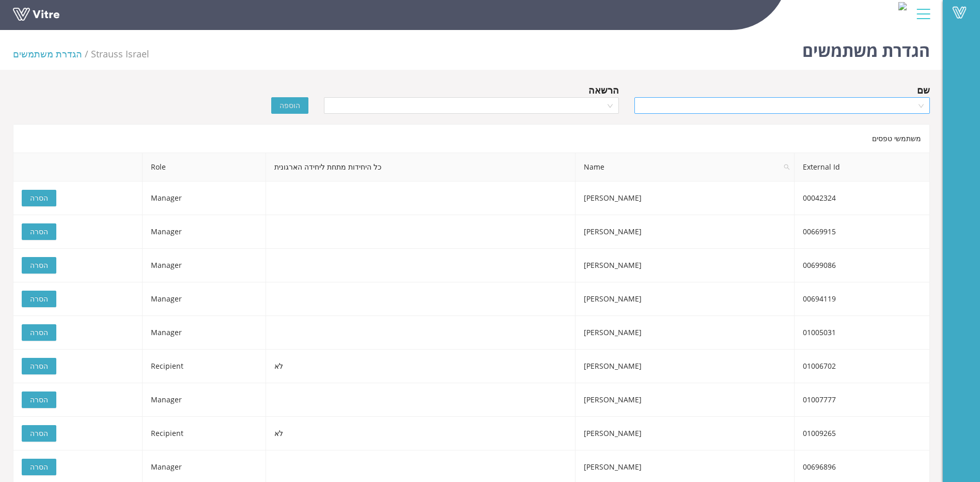
click at [846, 104] on input "search" at bounding box center [779, 105] width 276 height 15
type input "[PERSON_NAME]"
click at [376, 94] on div "הרשאה" at bounding box center [472, 90] width 296 height 14
click at [380, 104] on input "search" at bounding box center [468, 105] width 276 height 15
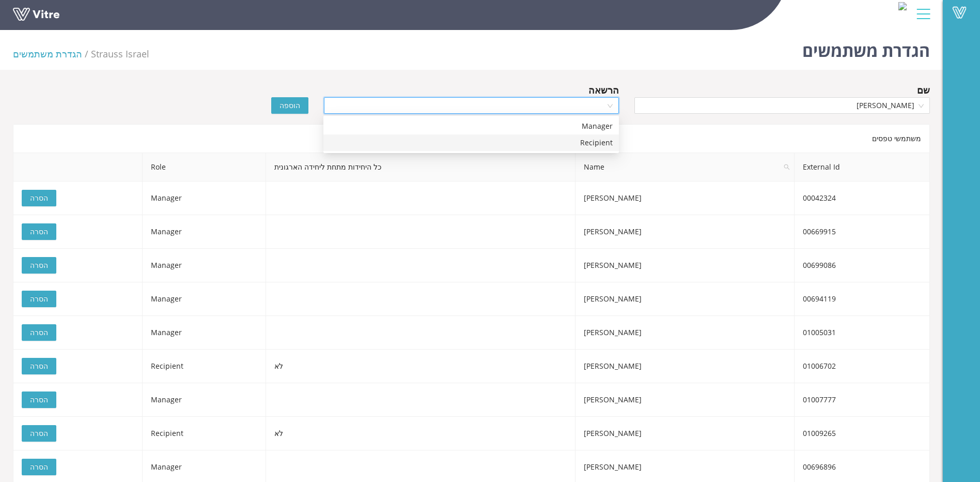
click at [346, 142] on div "Recipient" at bounding box center [471, 142] width 283 height 11
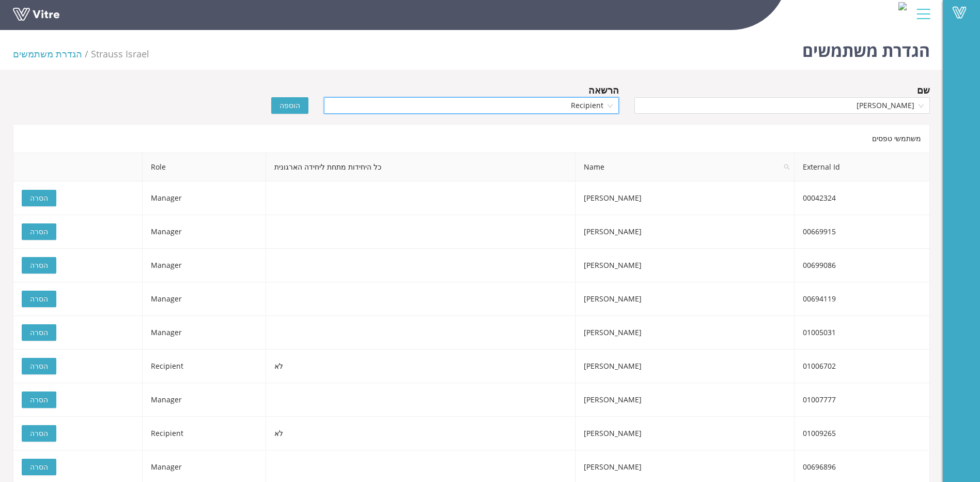
click at [278, 111] on button "הוספה" at bounding box center [289, 105] width 37 height 17
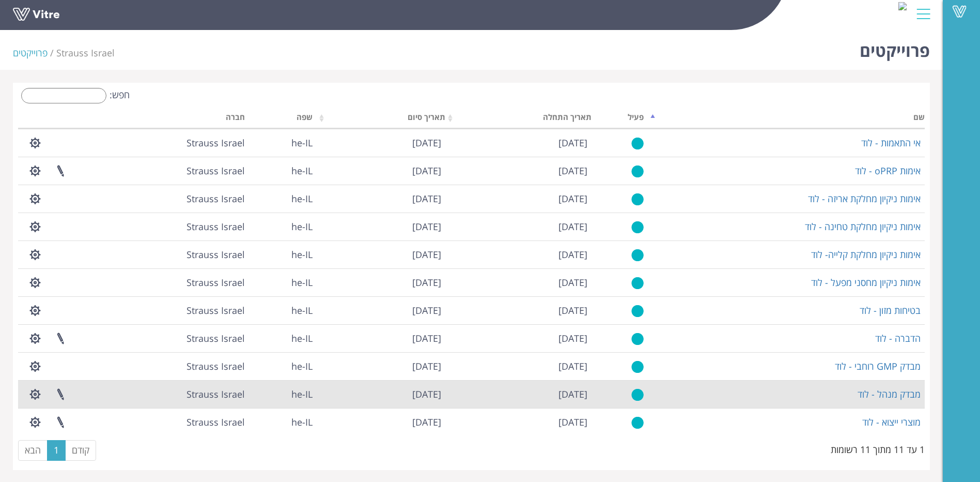
scroll to position [1, 0]
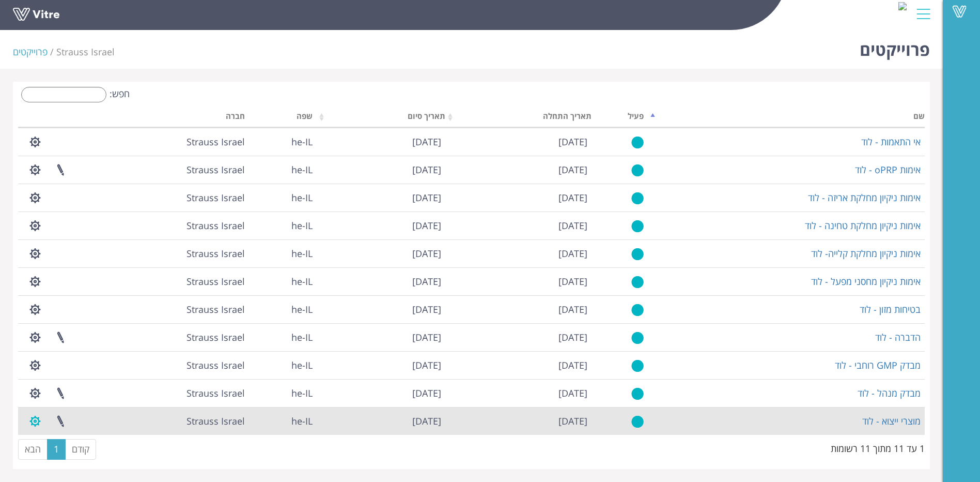
click at [31, 421] on button "button" at bounding box center [35, 420] width 26 height 27
click at [47, 460] on link "ניהול הרשאות בפרוייקט" at bounding box center [67, 458] width 88 height 13
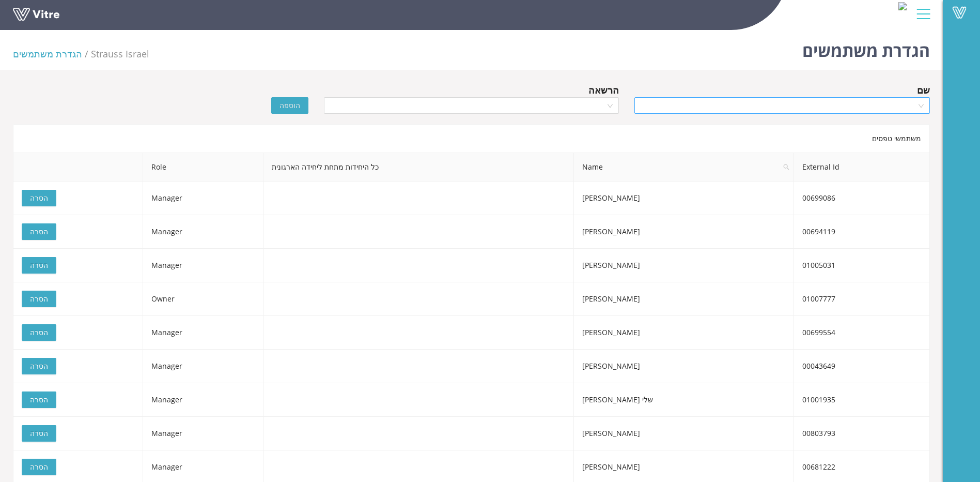
click at [878, 110] on input "search" at bounding box center [779, 105] width 276 height 15
type input "[PERSON_NAME]"
click at [473, 106] on input "search" at bounding box center [468, 105] width 276 height 15
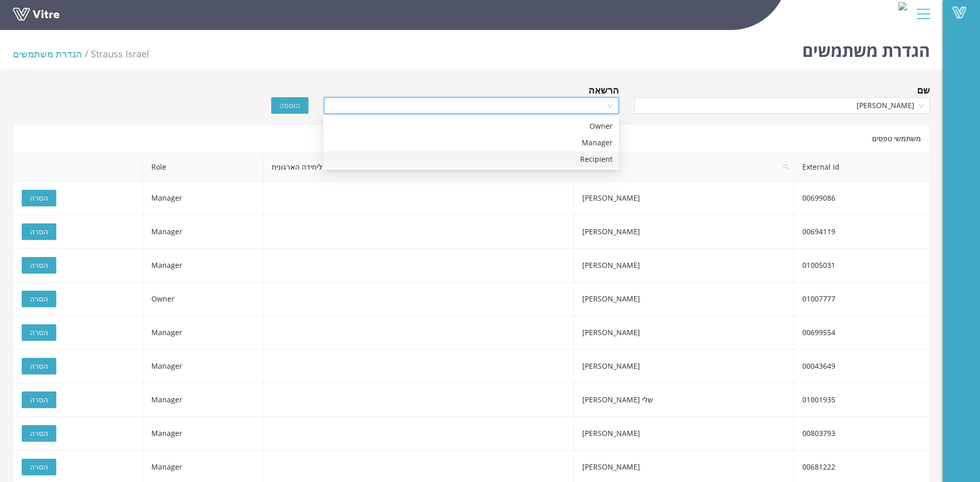
click at [447, 162] on div "Recipient" at bounding box center [471, 158] width 283 height 11
click at [294, 110] on span "הוספה" at bounding box center [290, 105] width 21 height 11
